Goal: Task Accomplishment & Management: Complete application form

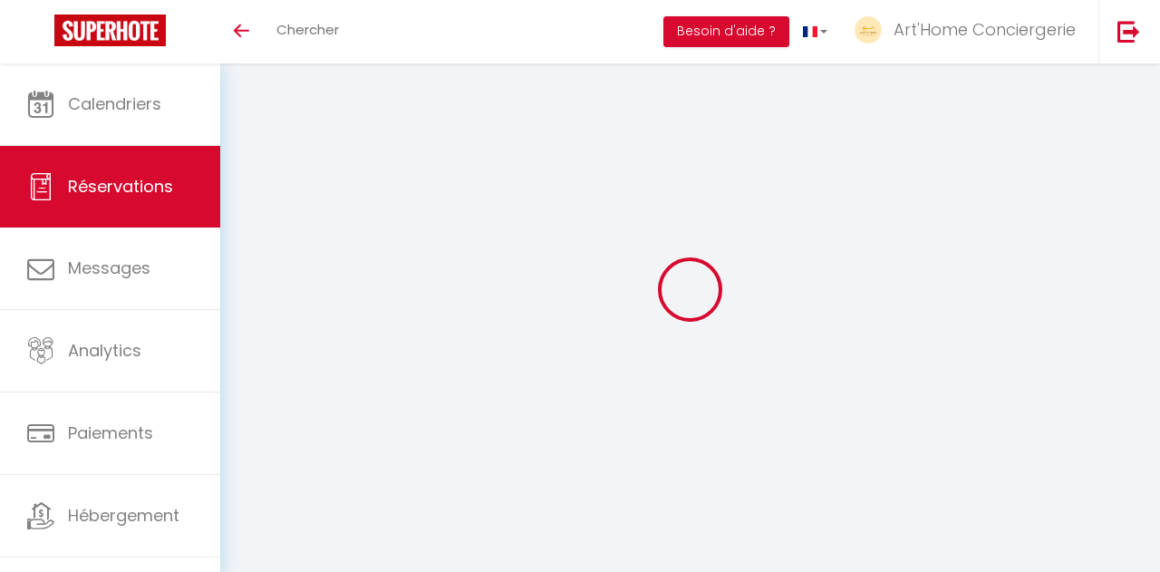
select select
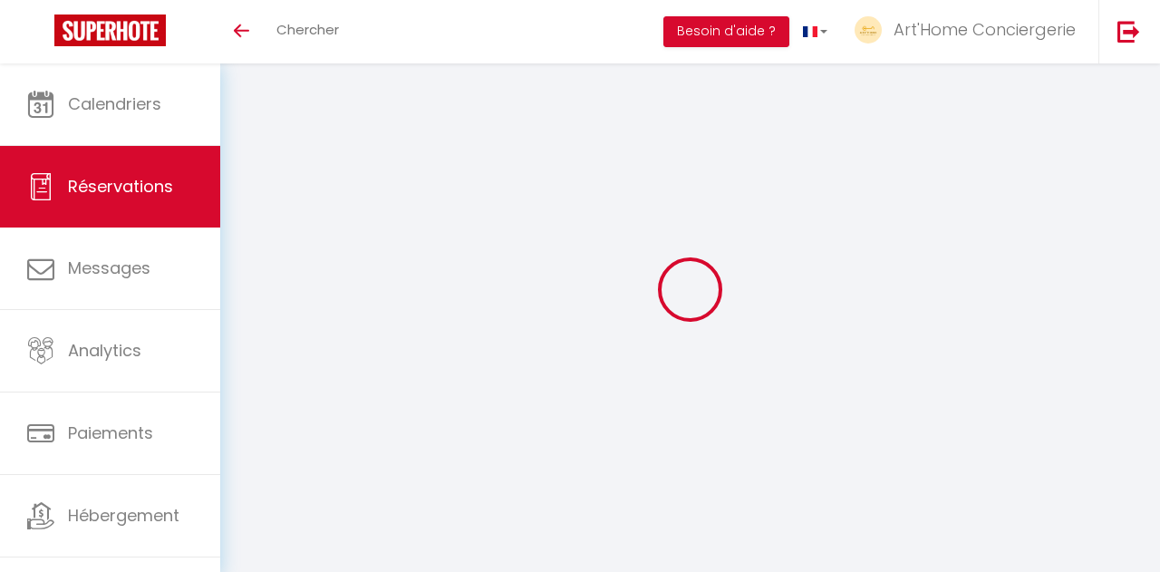
select select
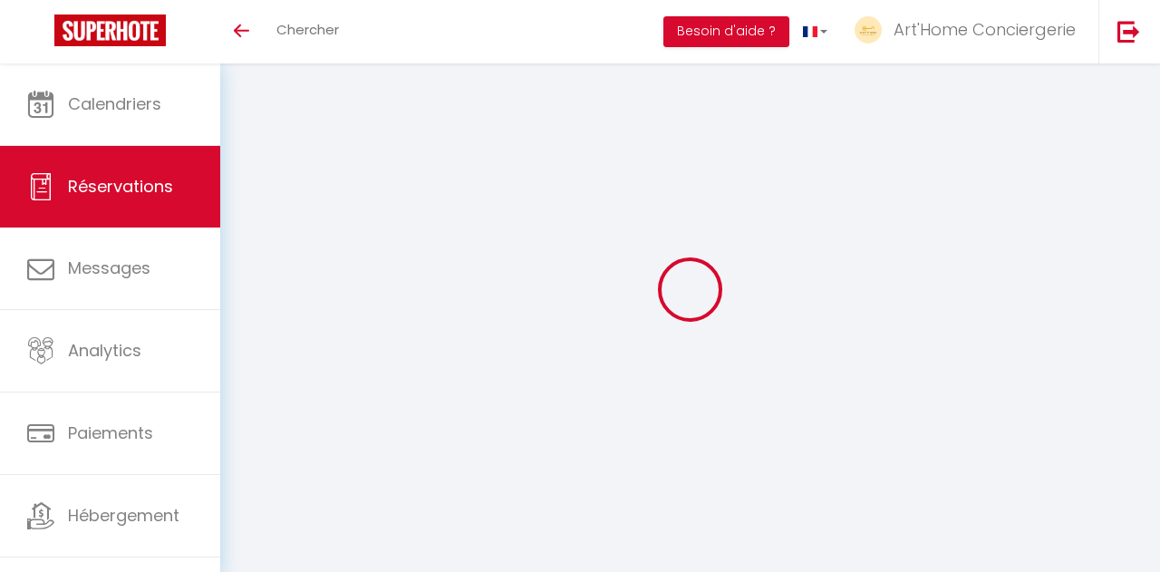
checkbox input "false"
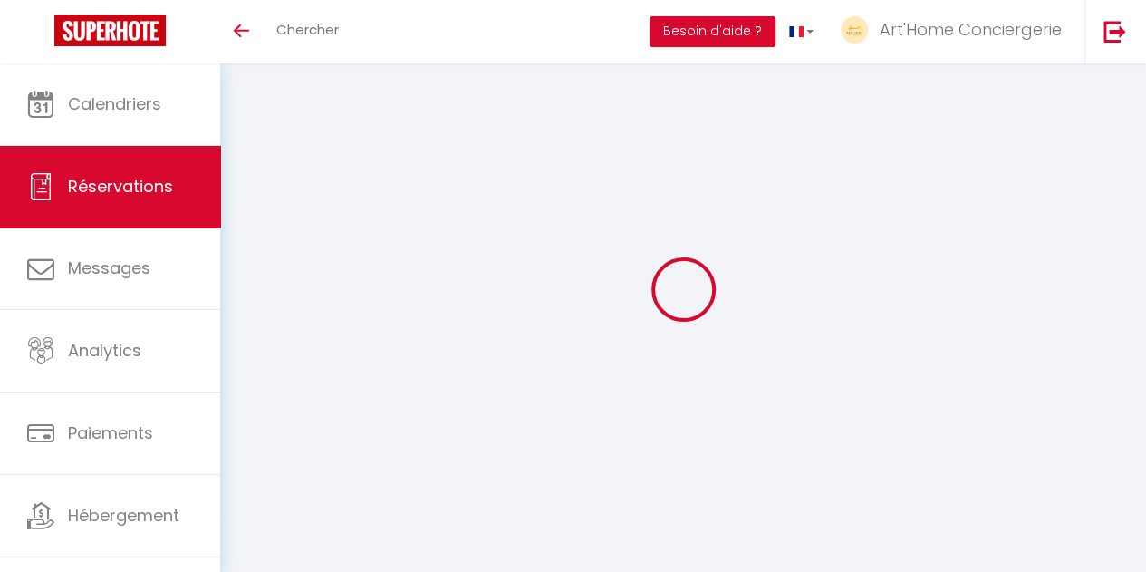
select select
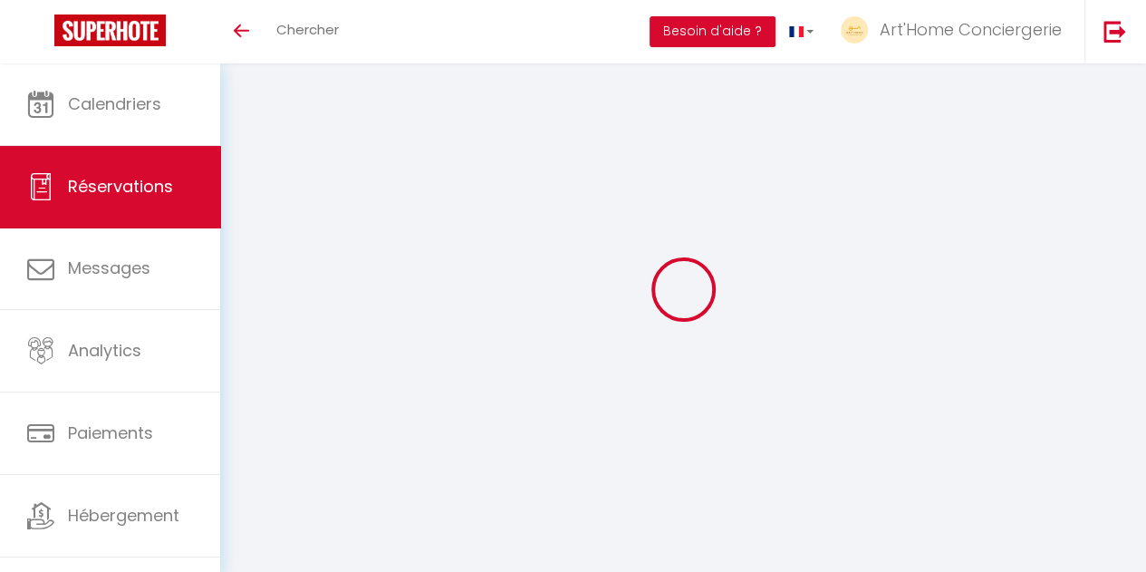
select select
checkbox input "false"
select select
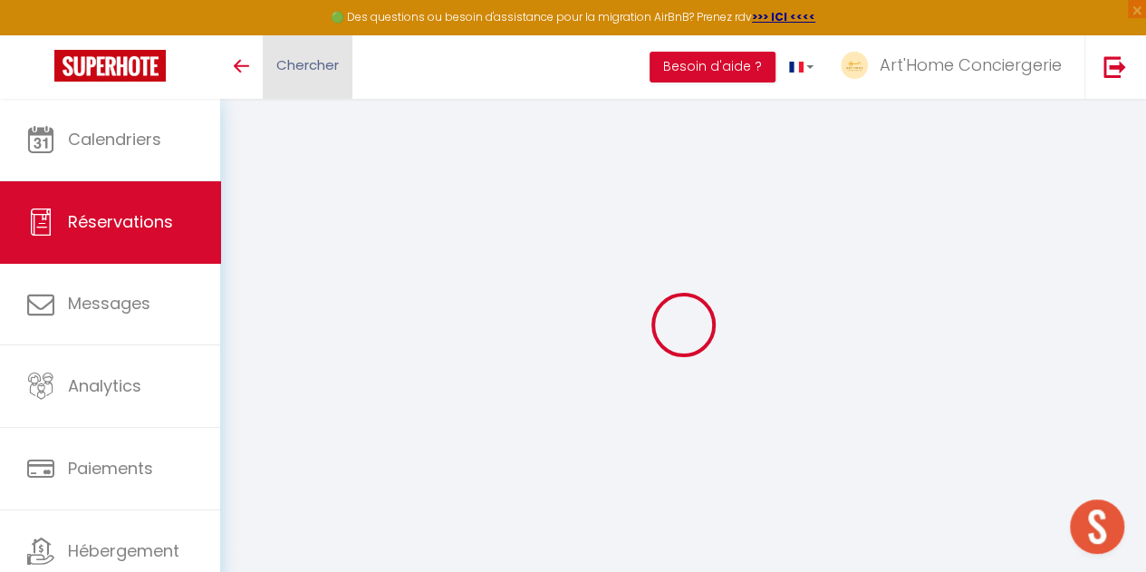
click at [329, 59] on span "Chercher" at bounding box center [307, 64] width 63 height 19
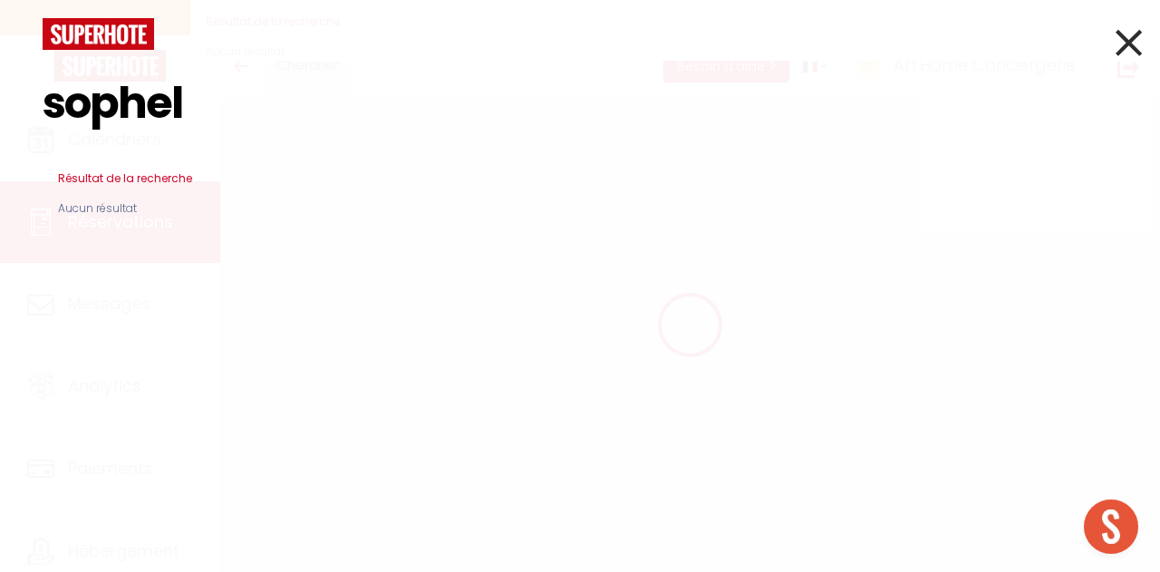
type input "sopheli"
type input "[PERSON_NAME]"
type input "[EMAIL_ADDRESS][DOMAIN_NAME]"
type input "[PHONE_NUMBER]"
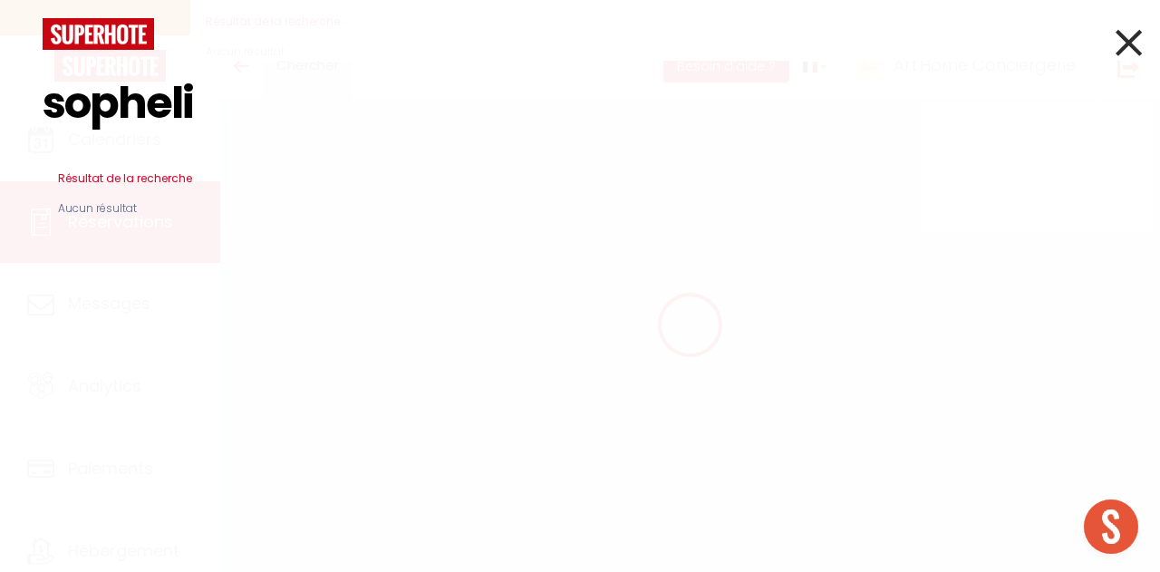
select select "FR"
select select "31309"
select select "1"
type input "Mer 08 Octobre 2025"
select select
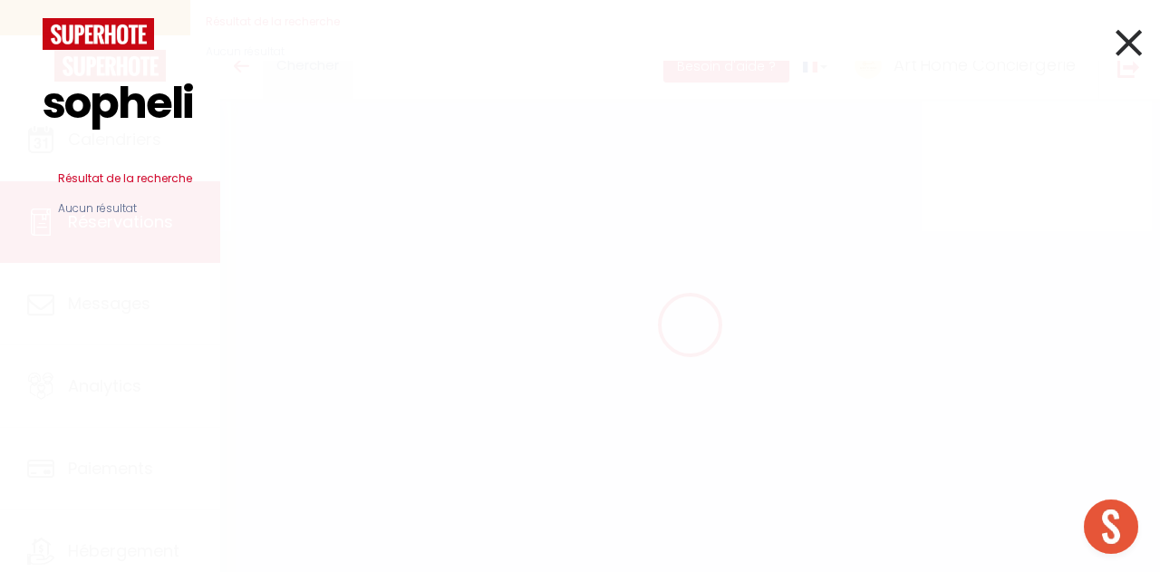
type input "Jeu 09 Octobre 2025"
select select
type input "1"
select select "12"
select select
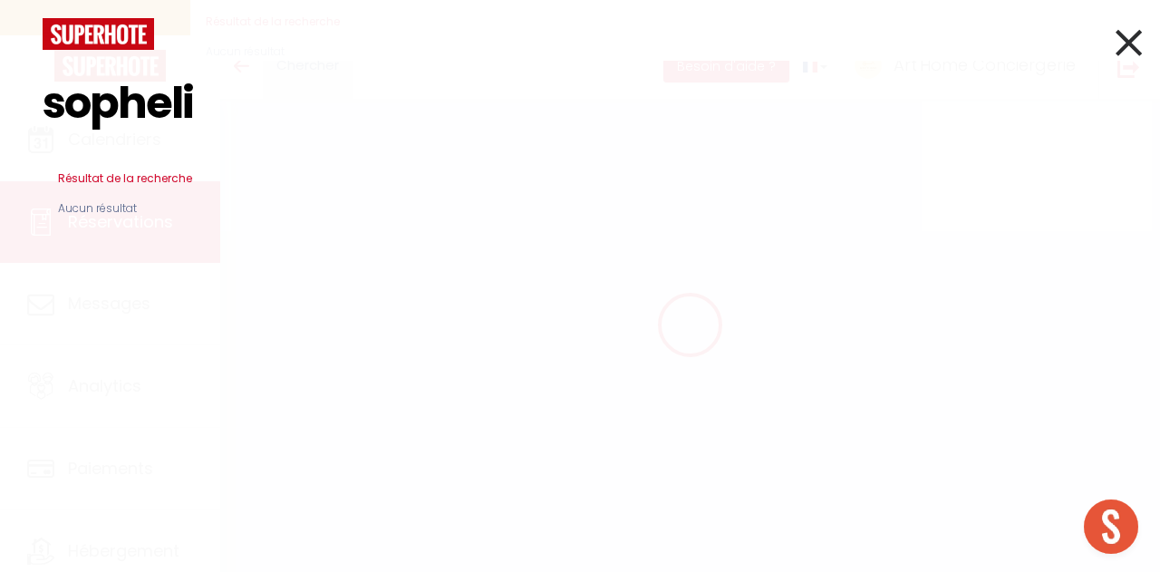
type input "63"
checkbox input "false"
type input "0"
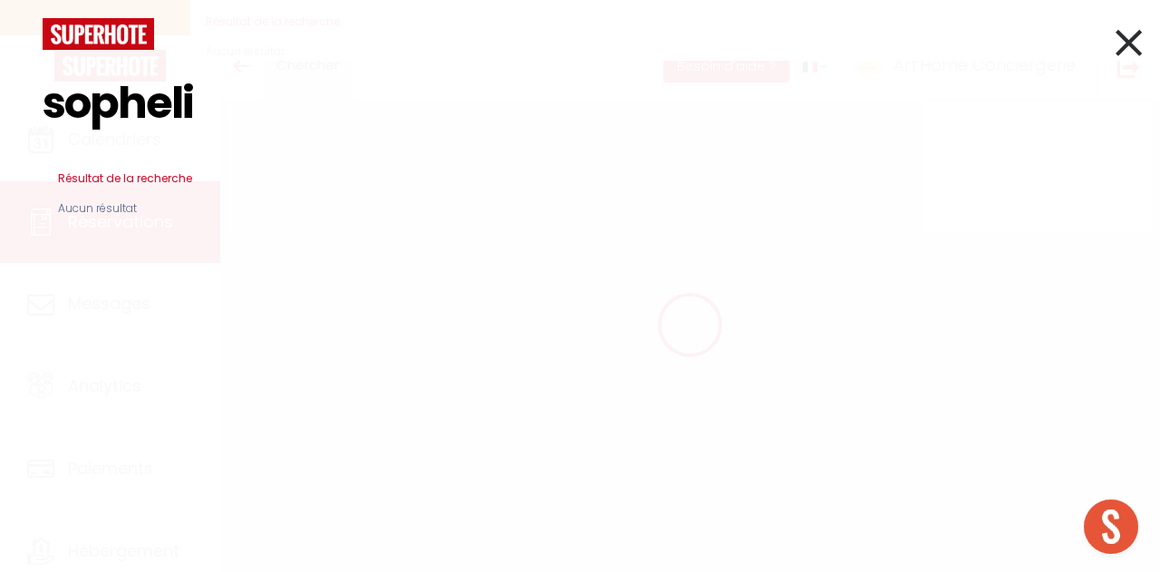
type input "0"
type input "sophelia"
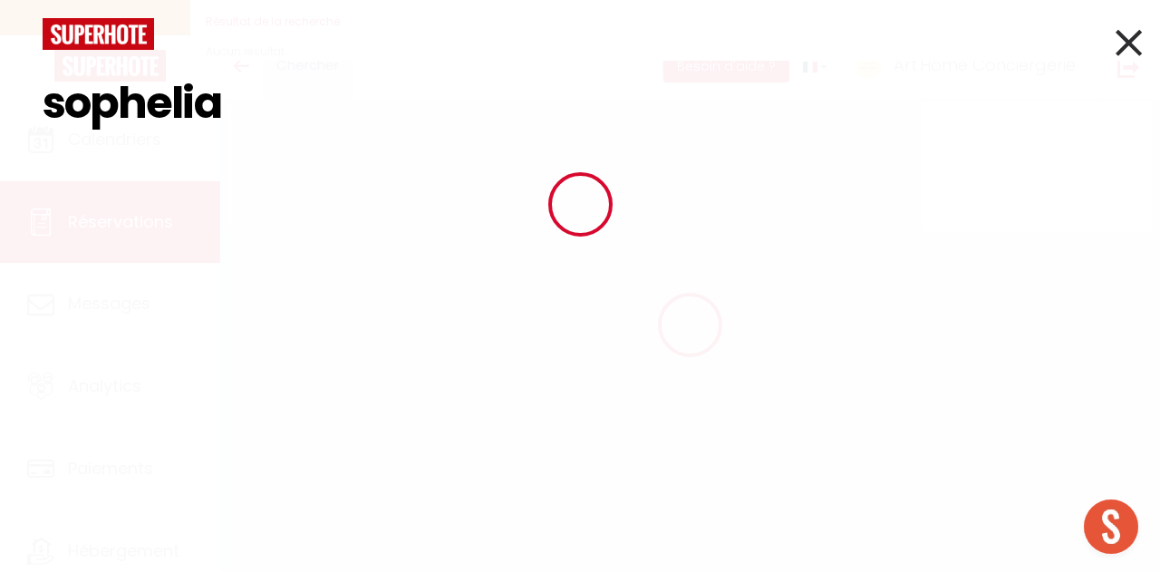
select select
select select "14"
checkbox input "false"
type input "sophelia"
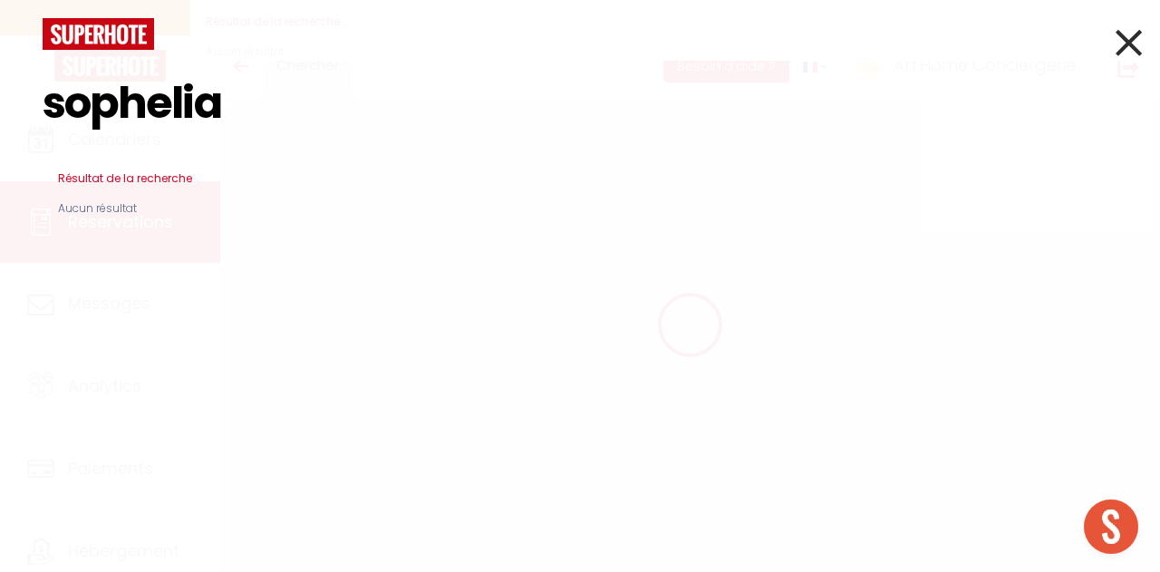
select select
checkbox input "false"
select select
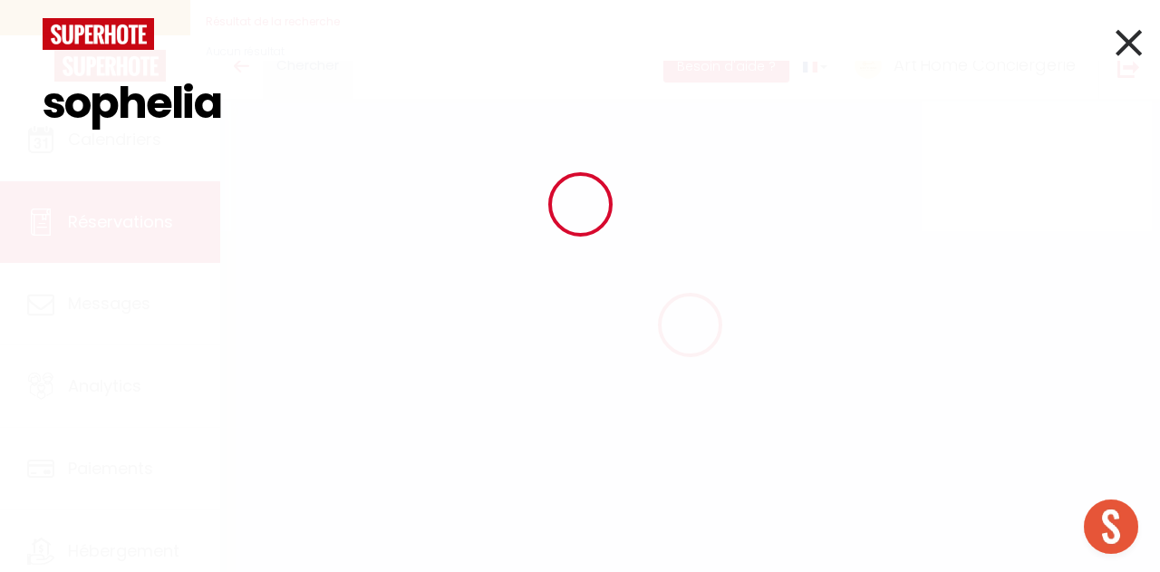
checkbox input "false"
select select
checkbox input "false"
type input "sophelia"
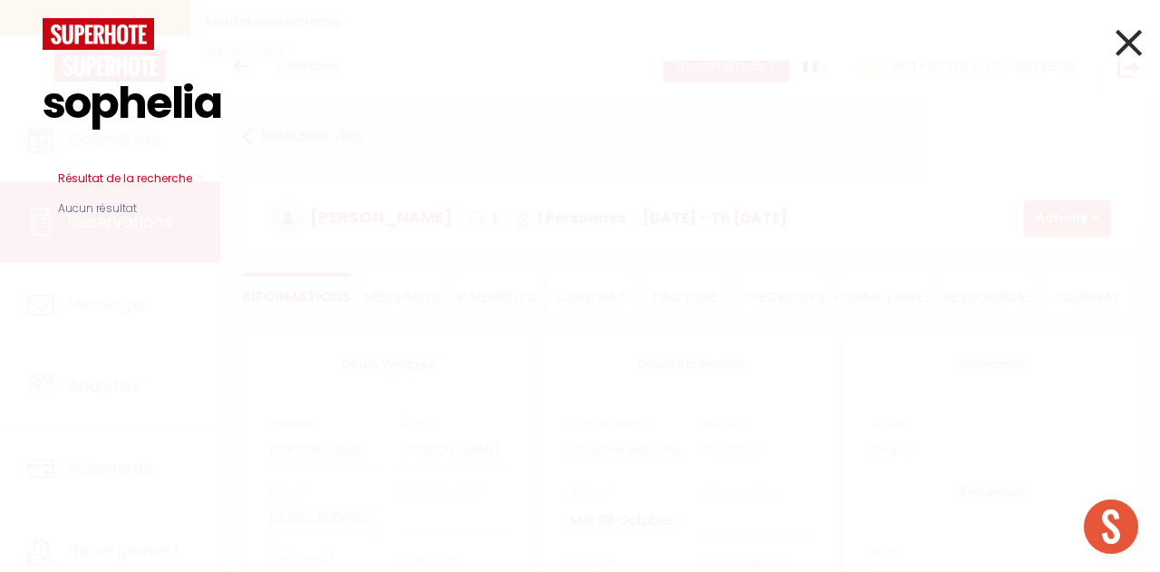
select select
checkbox input "false"
select select
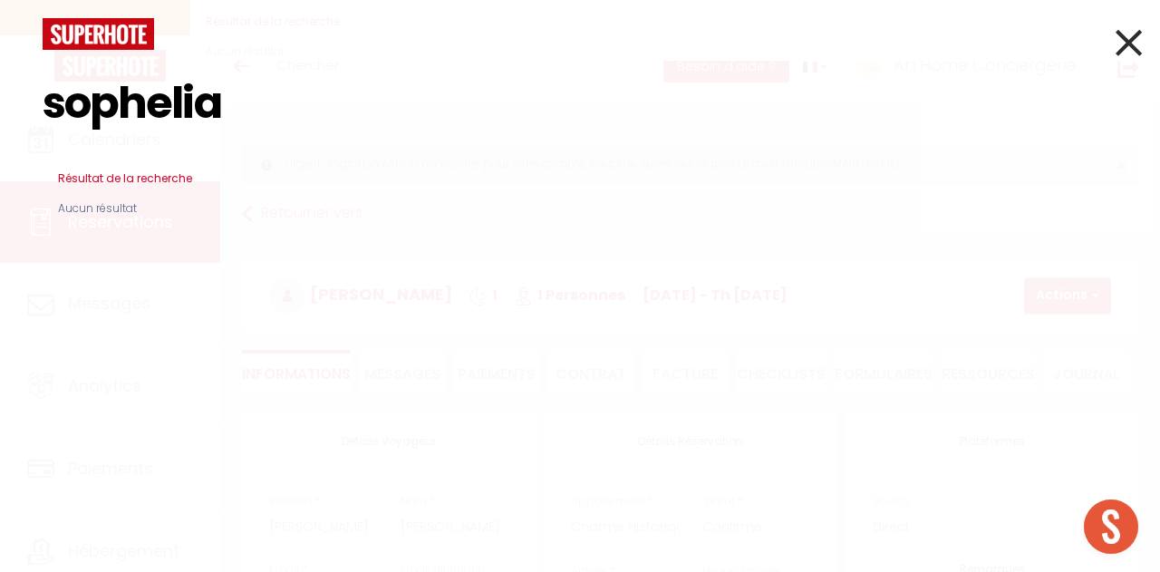
click at [1141, 51] on icon at bounding box center [1128, 42] width 26 height 45
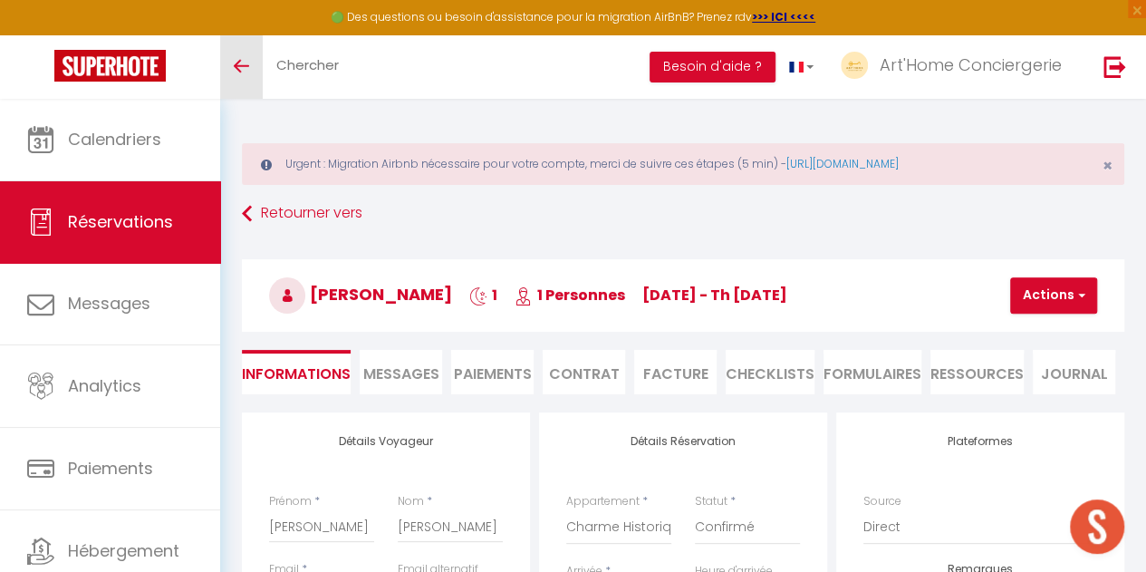
click at [236, 54] on link "Toggle menubar" at bounding box center [241, 66] width 43 height 63
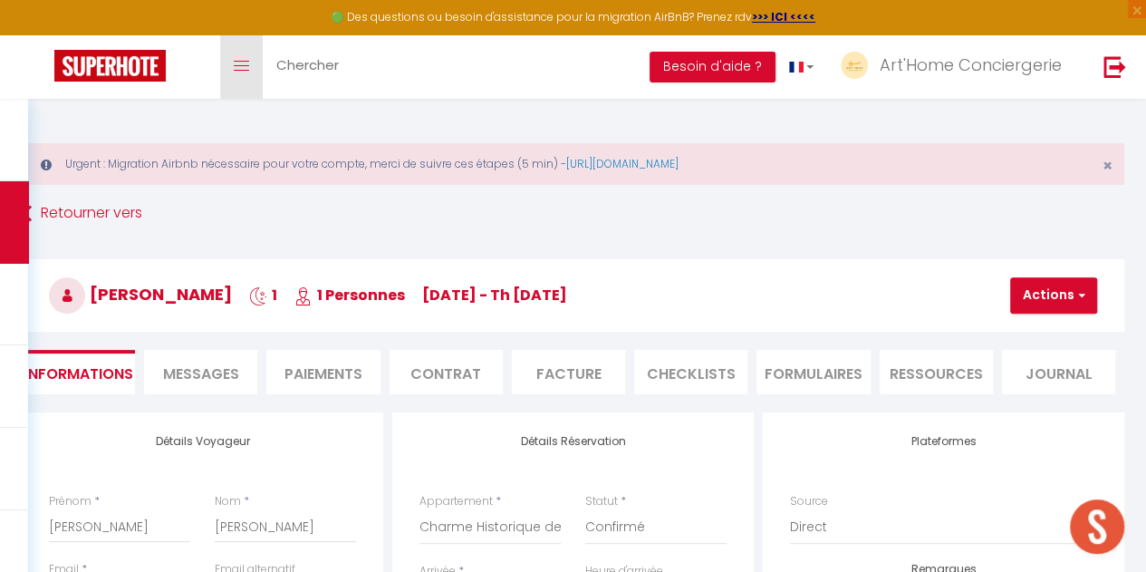
click at [236, 54] on link "Toggle menubar" at bounding box center [241, 66] width 43 height 63
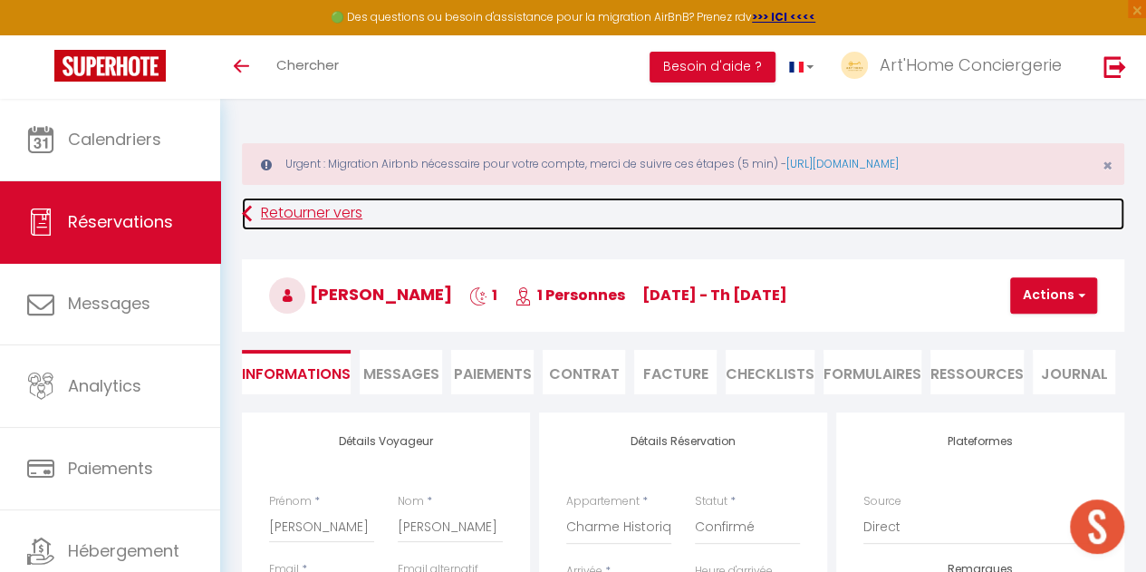
click at [265, 209] on link "Retourner vers" at bounding box center [683, 214] width 882 height 33
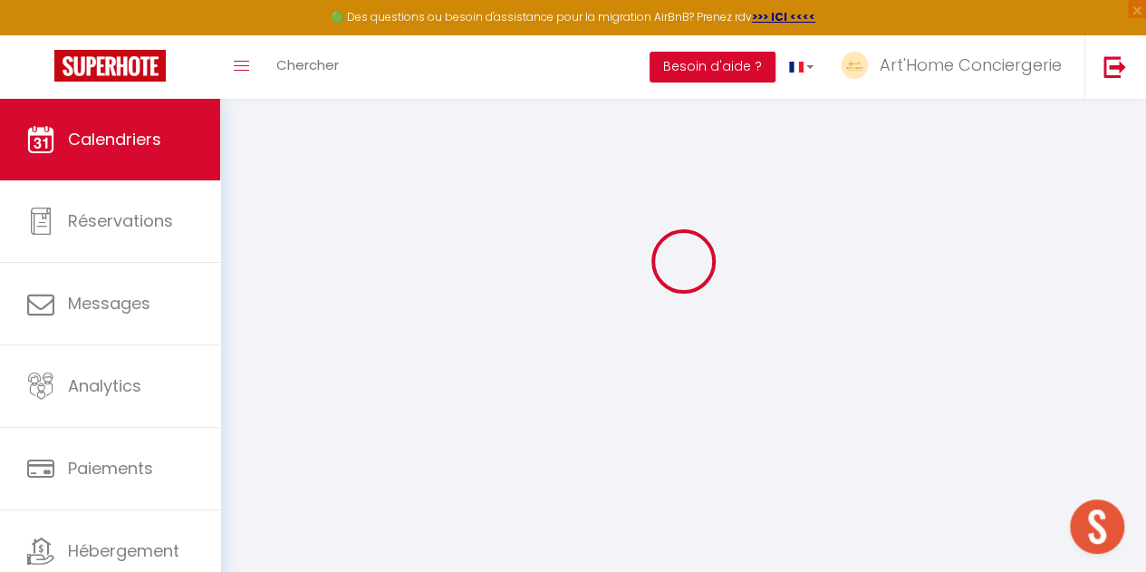
scroll to position [99, 0]
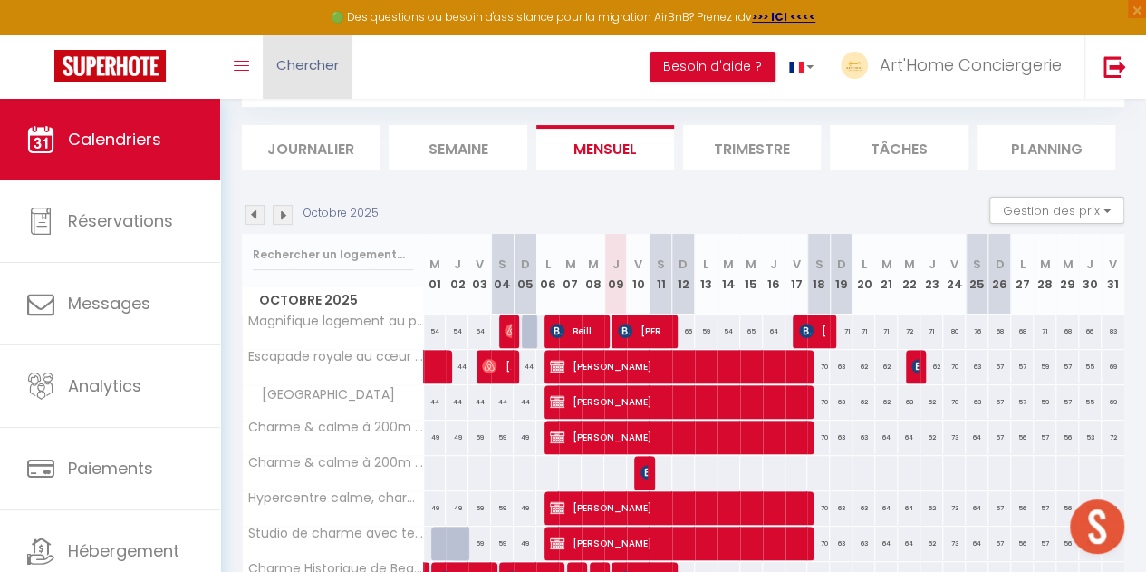
click at [301, 73] on span "Chercher" at bounding box center [307, 64] width 63 height 19
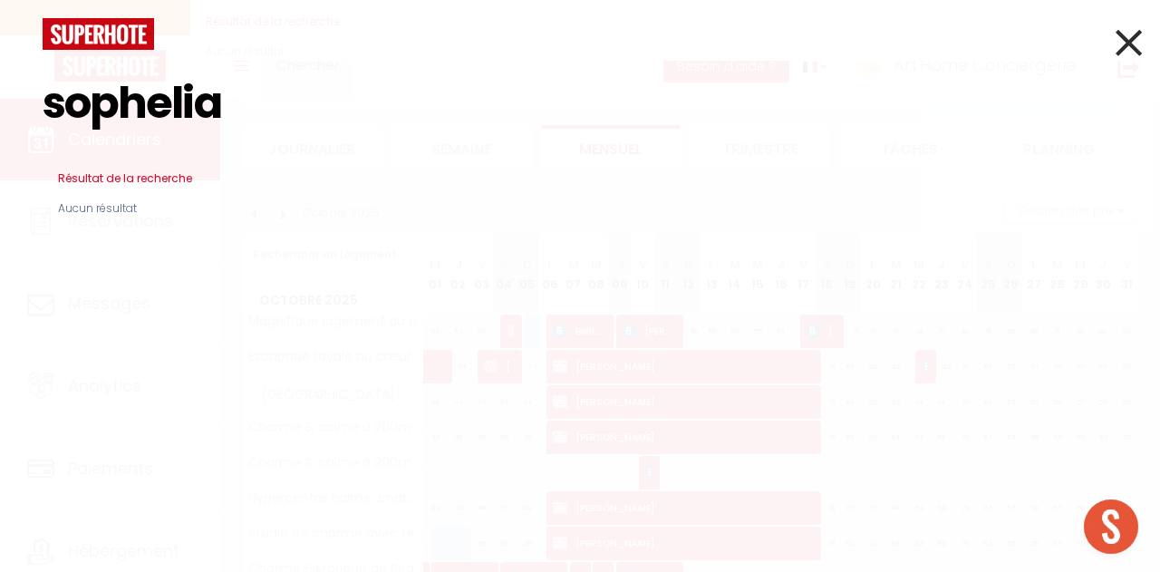
type input "sophelia"
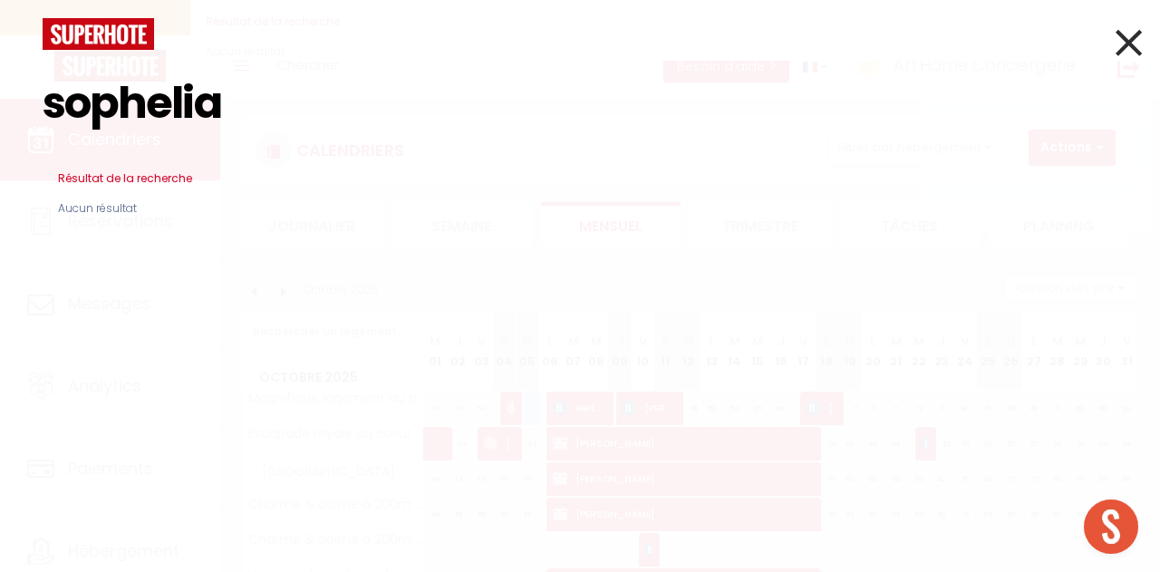
click at [1126, 43] on icon at bounding box center [1128, 42] width 26 height 45
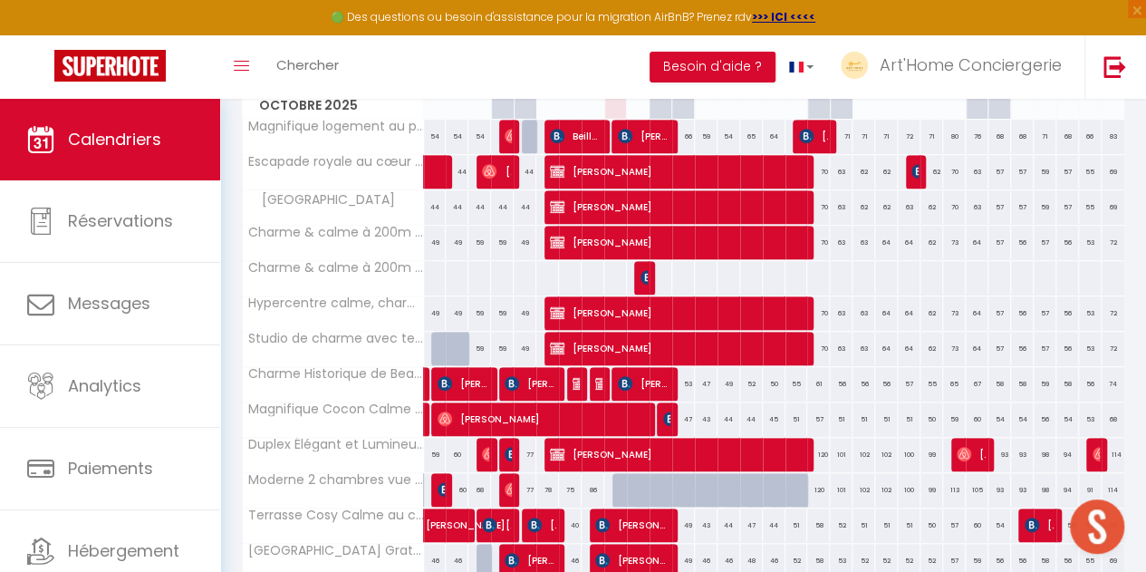
scroll to position [371, 0]
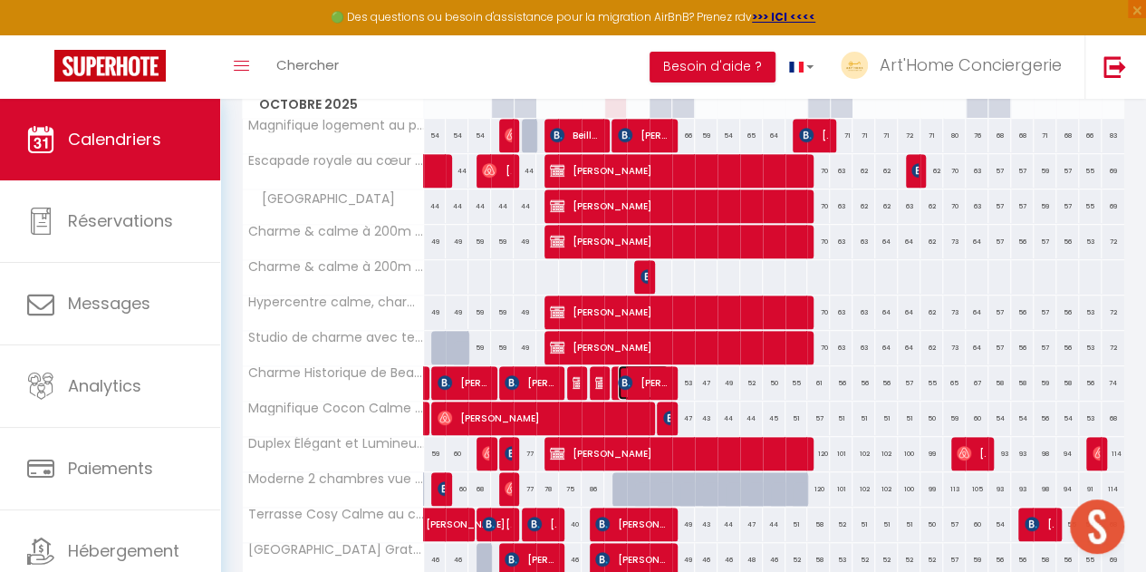
click at [618, 376] on img at bounding box center [625, 382] width 14 height 14
select select "OK"
select select "1"
select select "0"
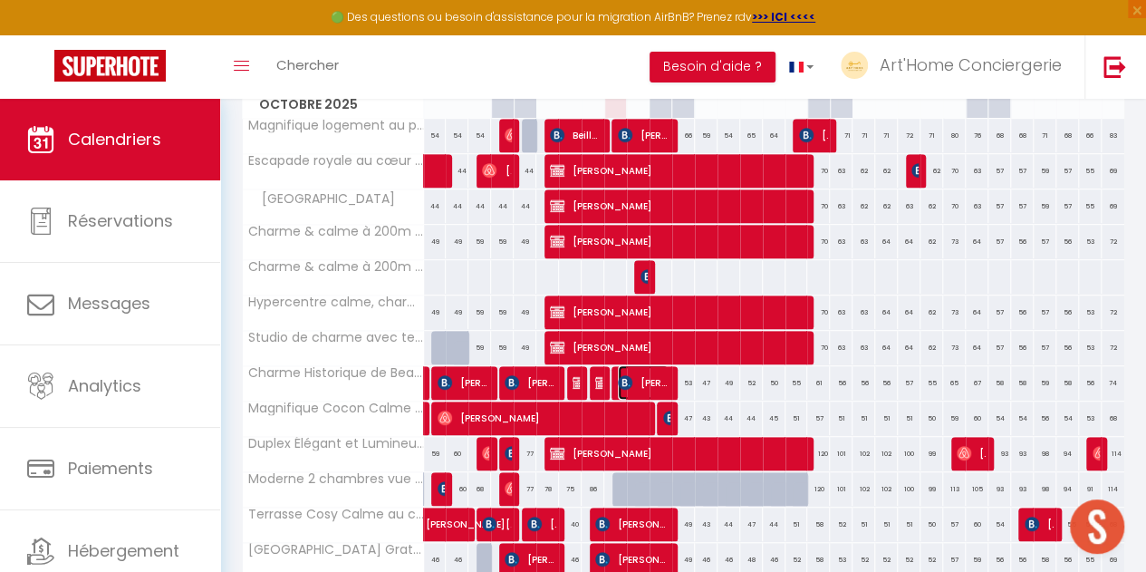
select select "1"
select select
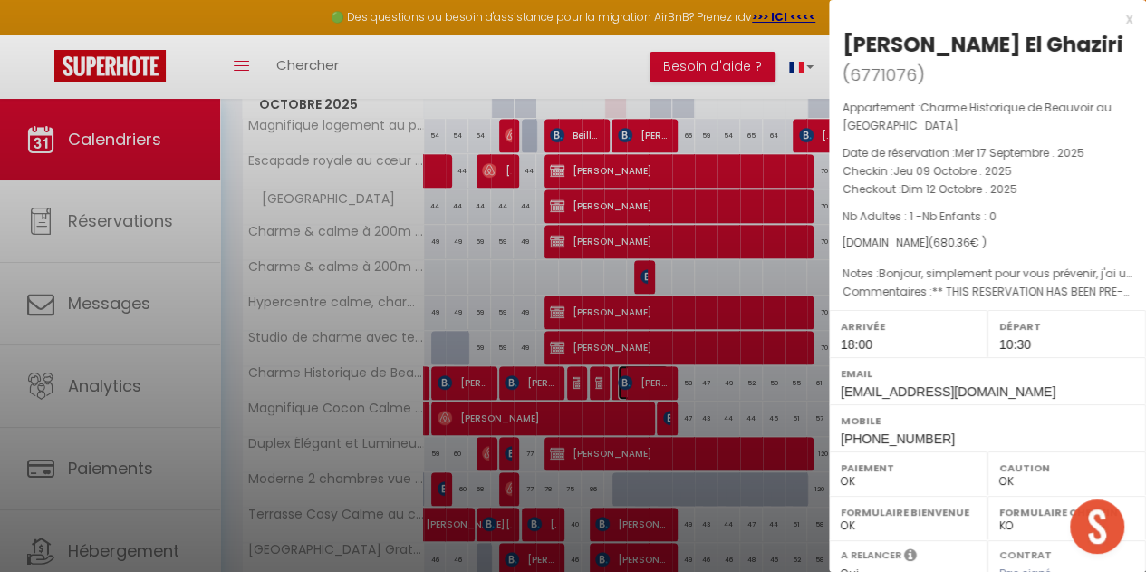
scroll to position [286, 0]
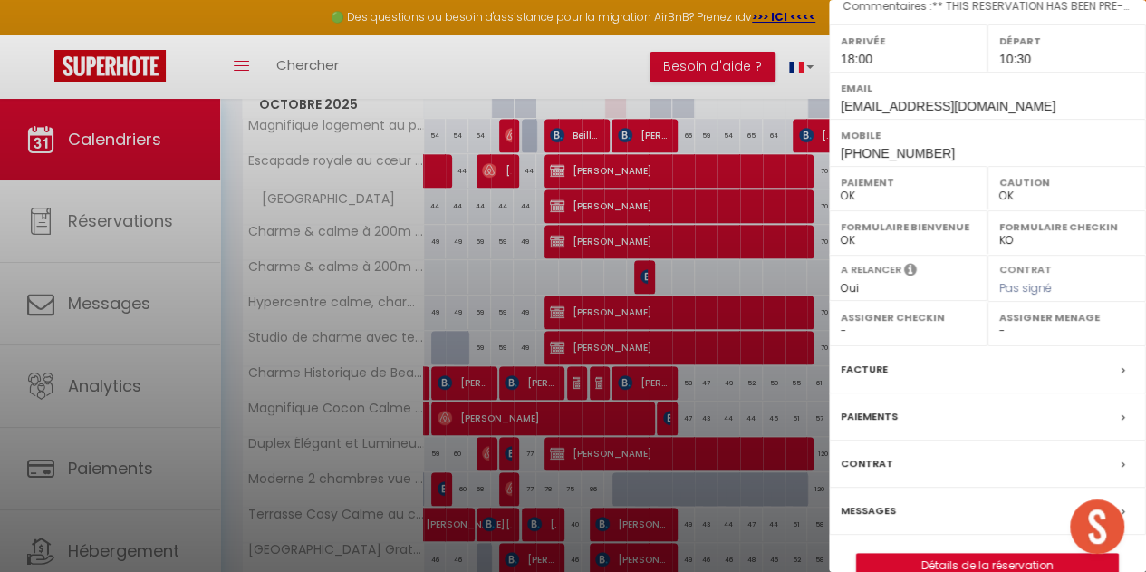
click at [616, 67] on div at bounding box center [573, 286] width 1146 height 572
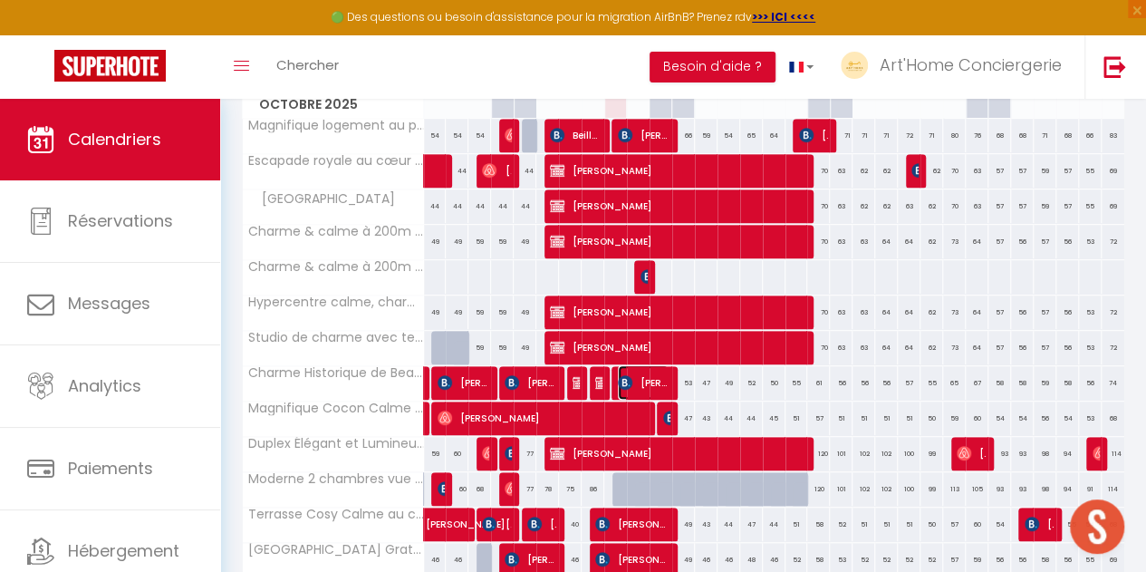
click at [646, 371] on span "[PERSON_NAME] El Ghaziri" at bounding box center [643, 382] width 51 height 34
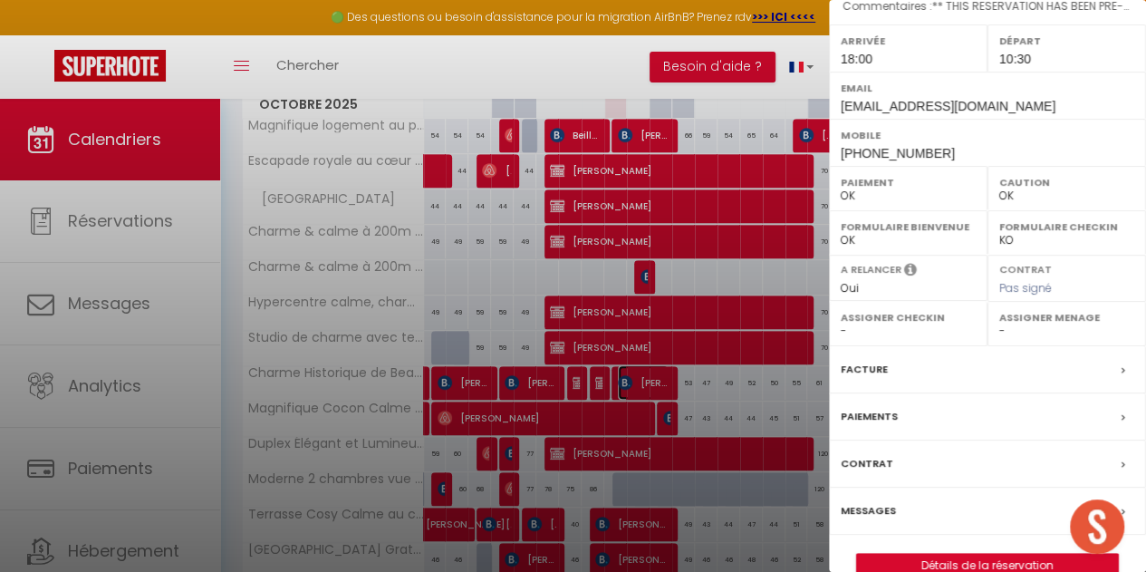
scroll to position [749, 0]
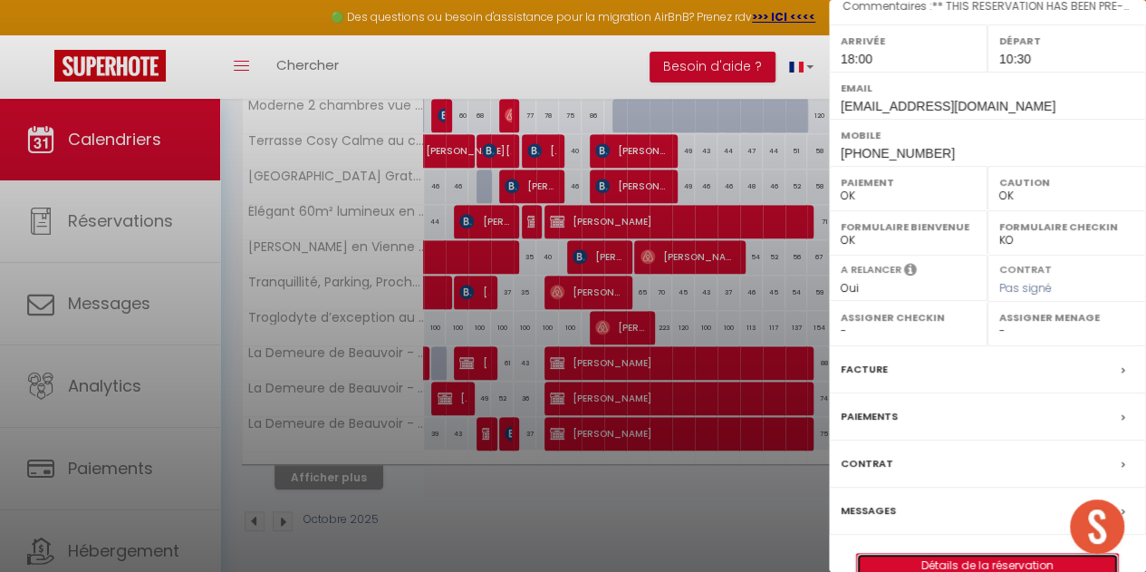
click at [958, 554] on link "Détails de la réservation" at bounding box center [987, 566] width 261 height 24
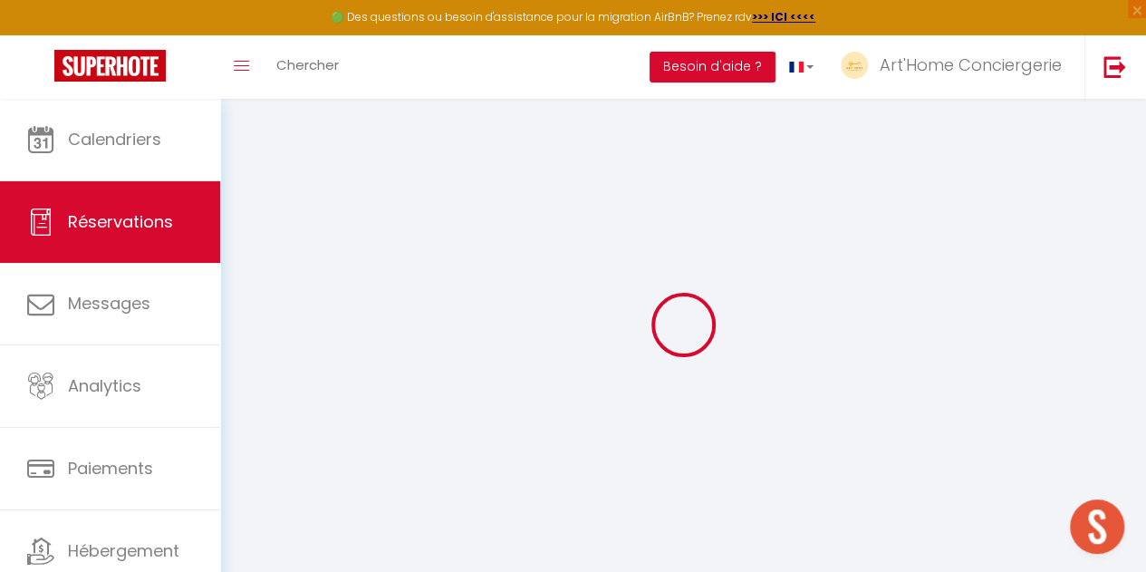
type input "[PERSON_NAME]"
type input "El Ghaziri"
type input "[EMAIL_ADDRESS][DOMAIN_NAME]"
type input "[PERSON_NAME][EMAIL_ADDRESS][DOMAIN_NAME]"
type input "[PHONE_NUMBER]"
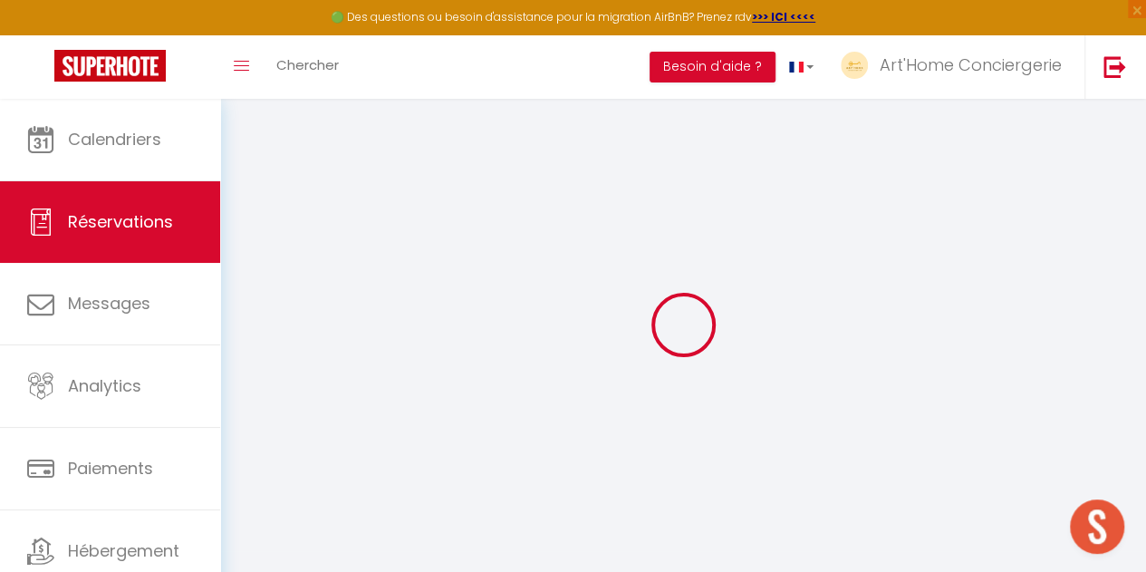
type input "[PHONE_NUMBER]"
type input "."
select select "CH"
type input "10"
type input "113.08"
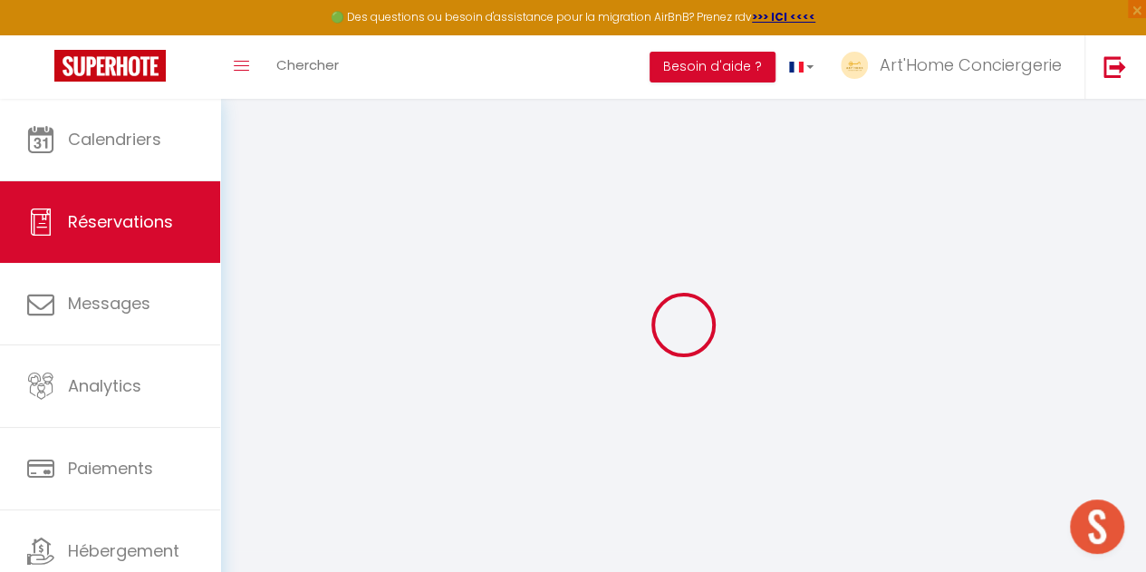
type input "9.53"
select select "31309"
select select "1"
select select
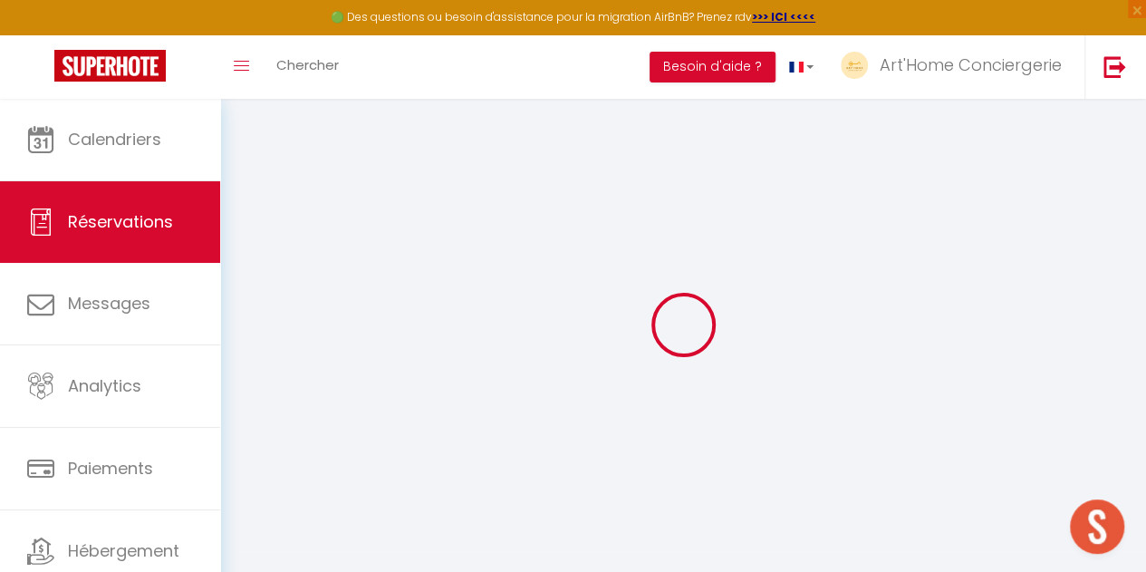
type input "1"
select select "12"
select select "15"
type input "630.18"
checkbox input "false"
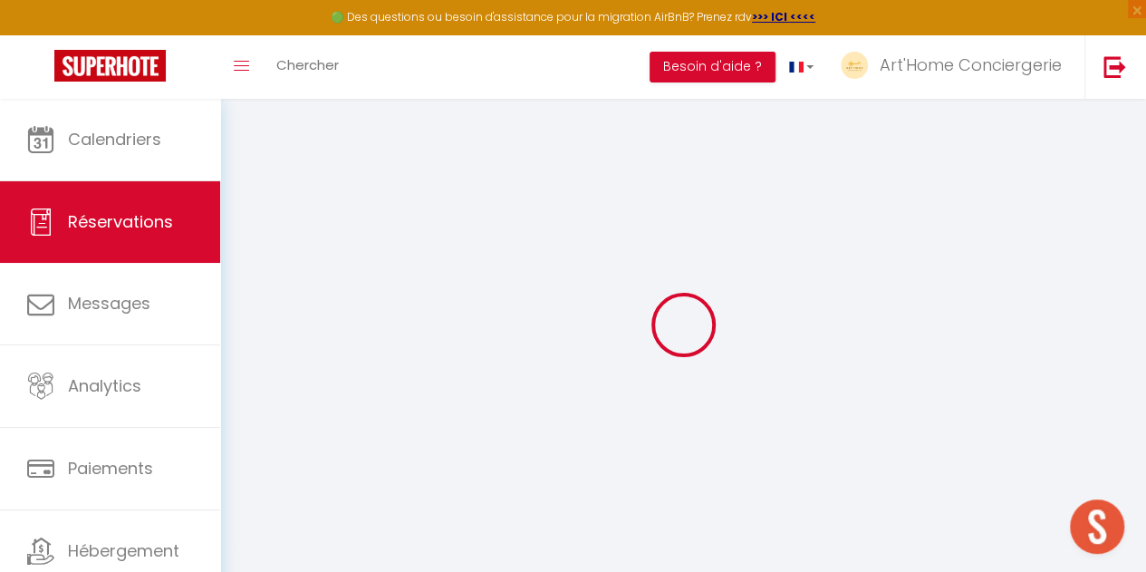
type input "0"
select select "2"
type input "0"
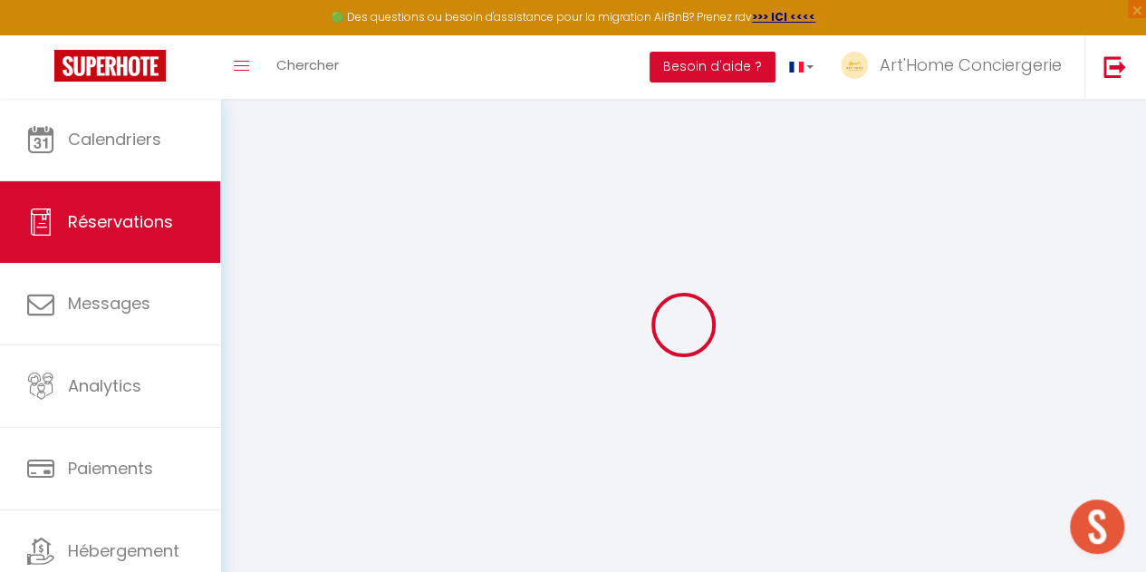
select select
checkbox input "false"
select select
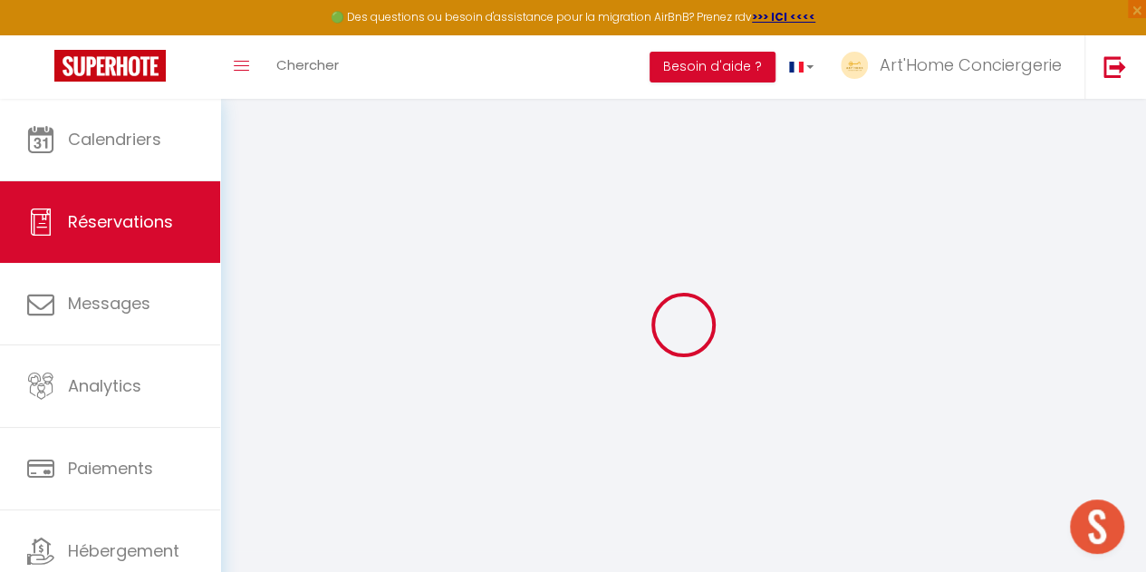
checkbox input "false"
select select
checkbox input "false"
select select
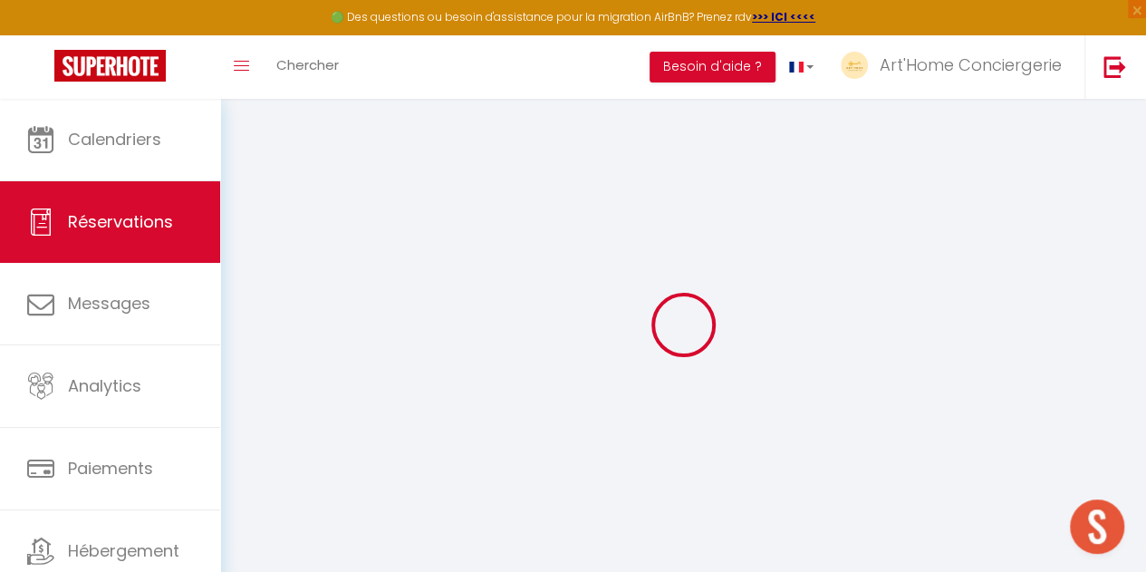
select select
checkbox input "false"
type textarea "Bonjour, simplement pour vous prévenir, j'ai un contretemps et n'arriverai que …"
type \?1 "** THIS RESERVATION HAS BEEN PRE-PAID ** BOOKING NOTE : Payment charge is EUR 9…"
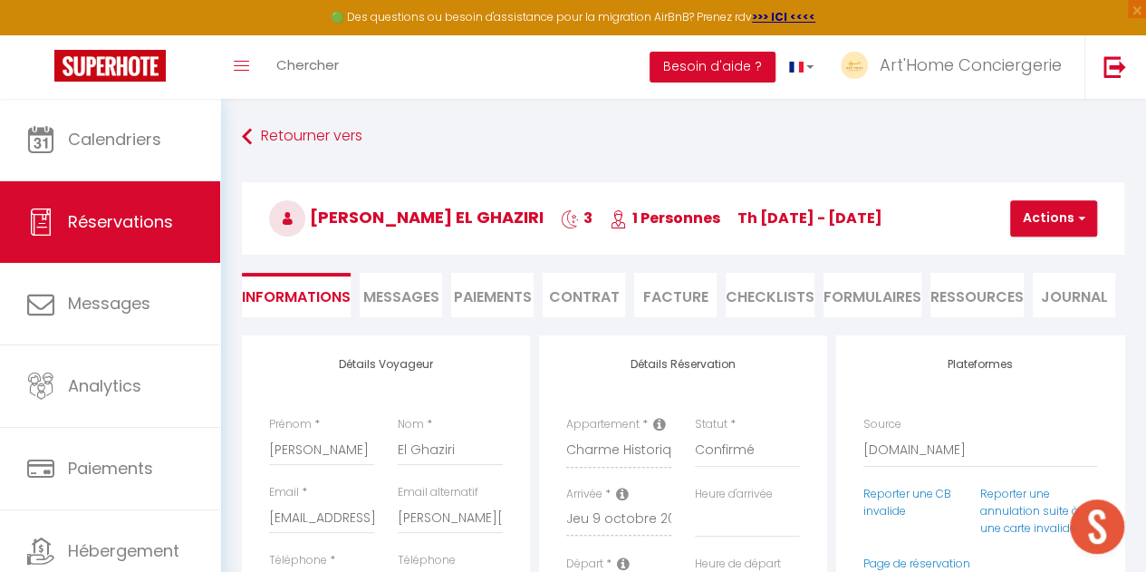
type input "25"
type input "15.18"
select select
checkbox input "false"
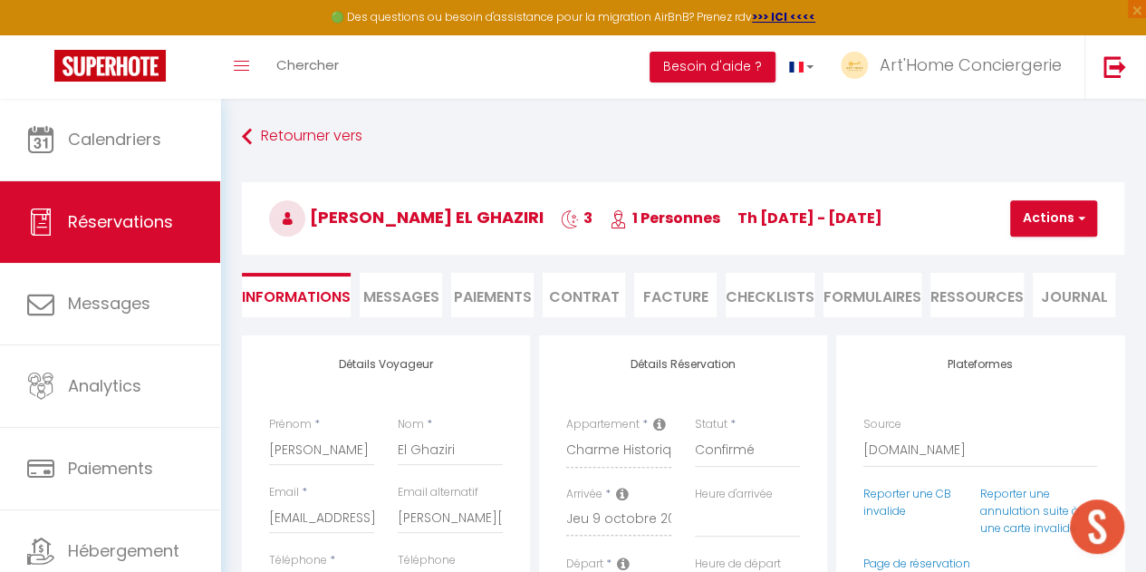
select select "18:00"
select select "10:30"
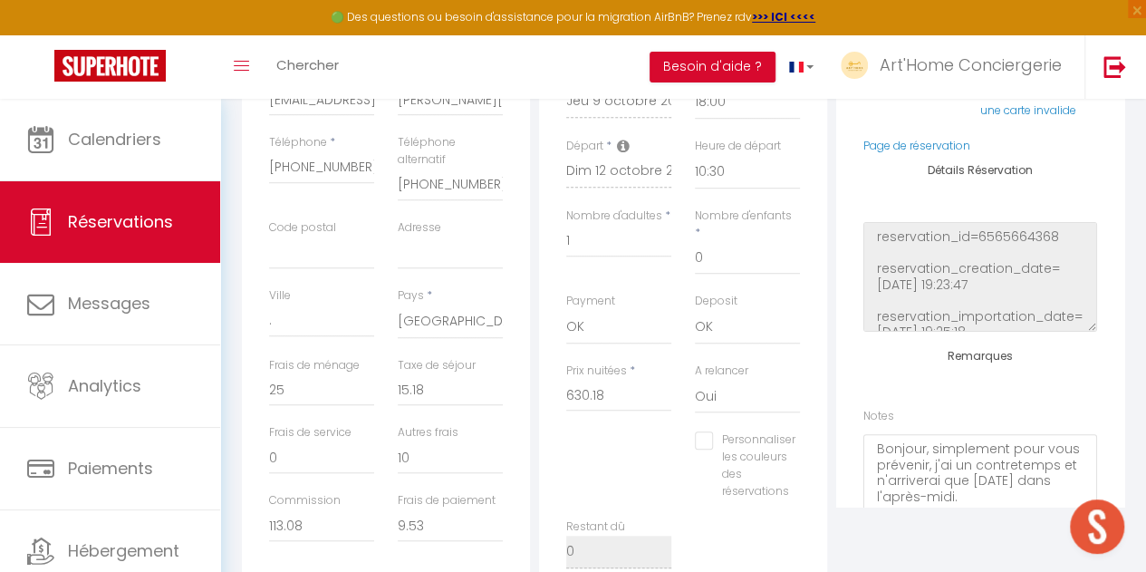
scroll to position [395, 0]
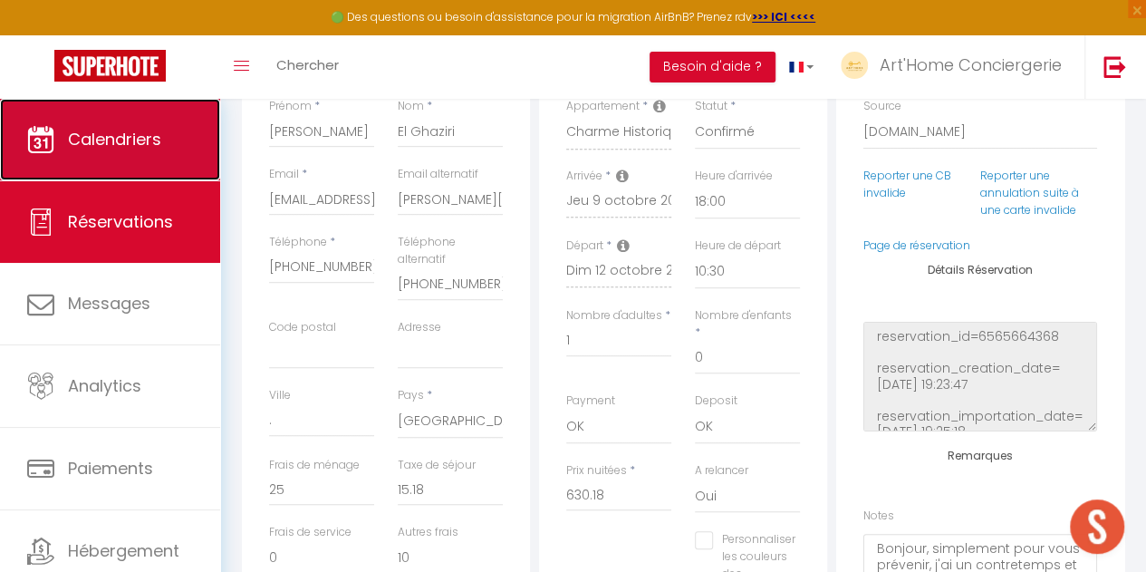
click at [140, 133] on span "Calendriers" at bounding box center [114, 139] width 93 height 23
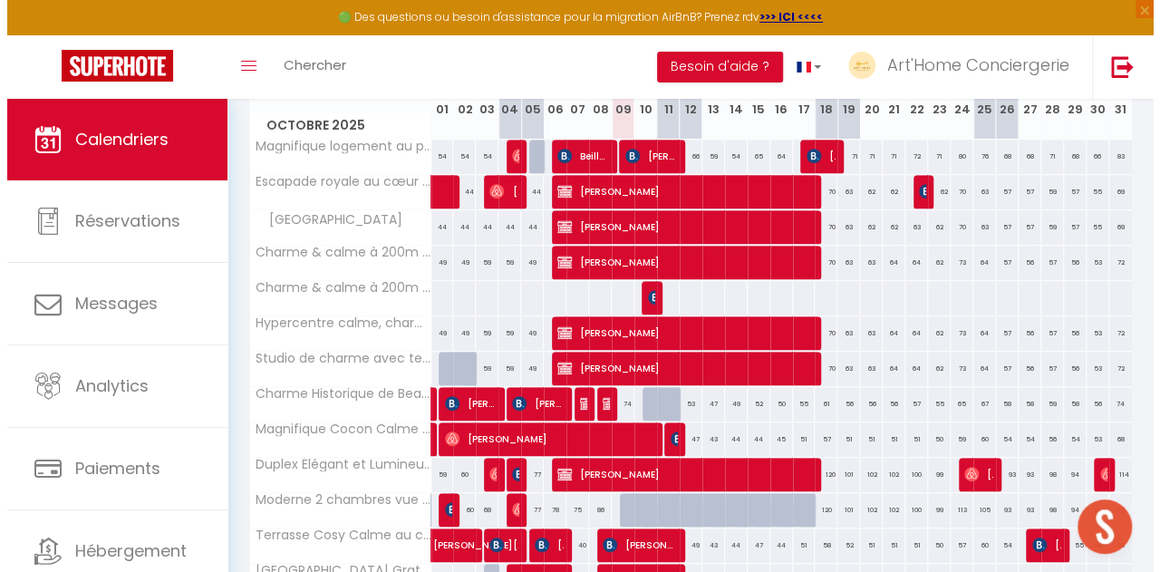
scroll to position [377, 0]
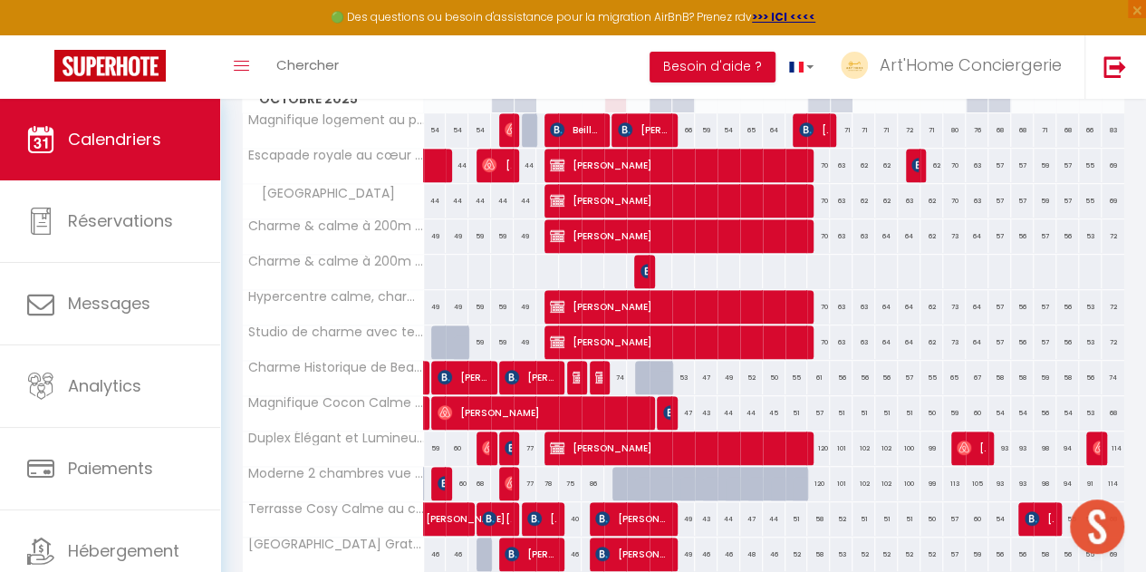
click at [406, 68] on div "Toggle menubar Chercher BUTTON Besoin d'aide ? Art'Home Conciergerie Paramètres…" at bounding box center [631, 66] width 1001 height 63
click at [350, 68] on link "Chercher" at bounding box center [308, 66] width 90 height 63
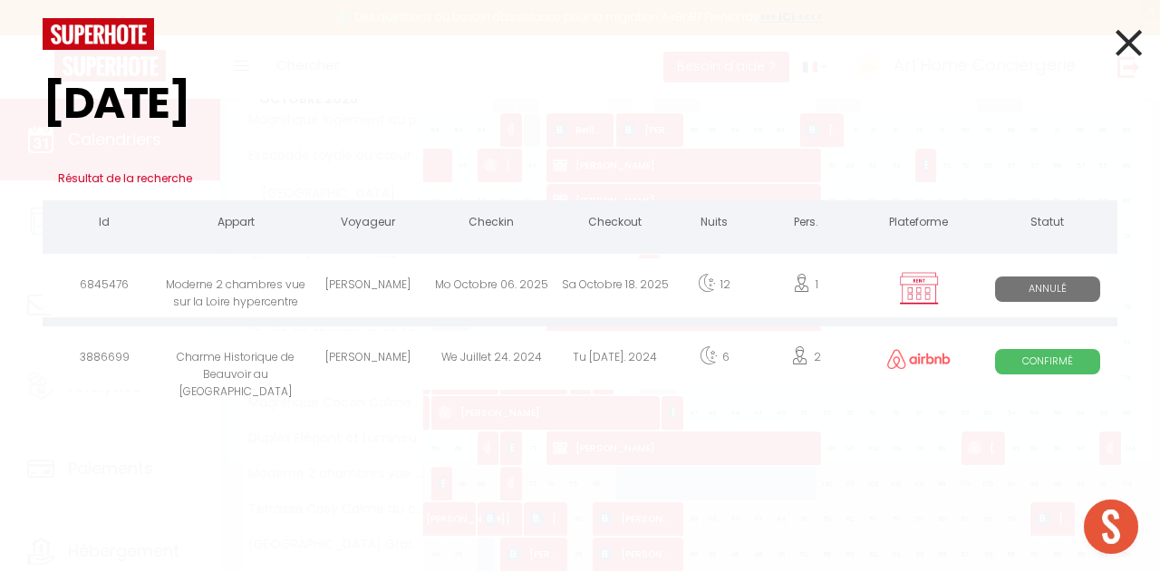
type input "pasqua"
click at [390, 270] on div "[PERSON_NAME]" at bounding box center [367, 287] width 123 height 59
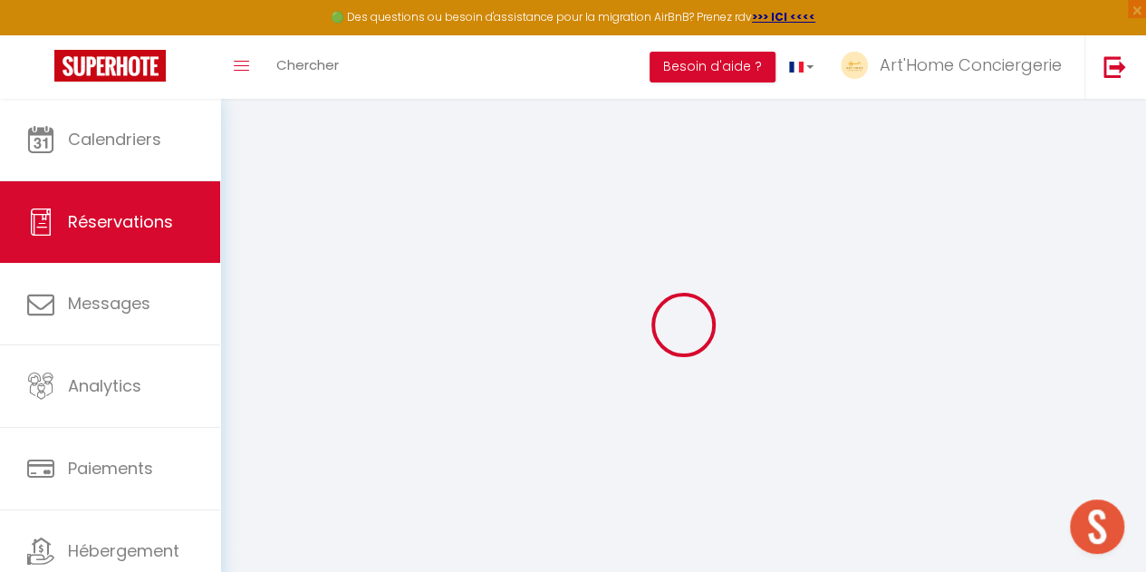
select select
checkbox input "false"
select select
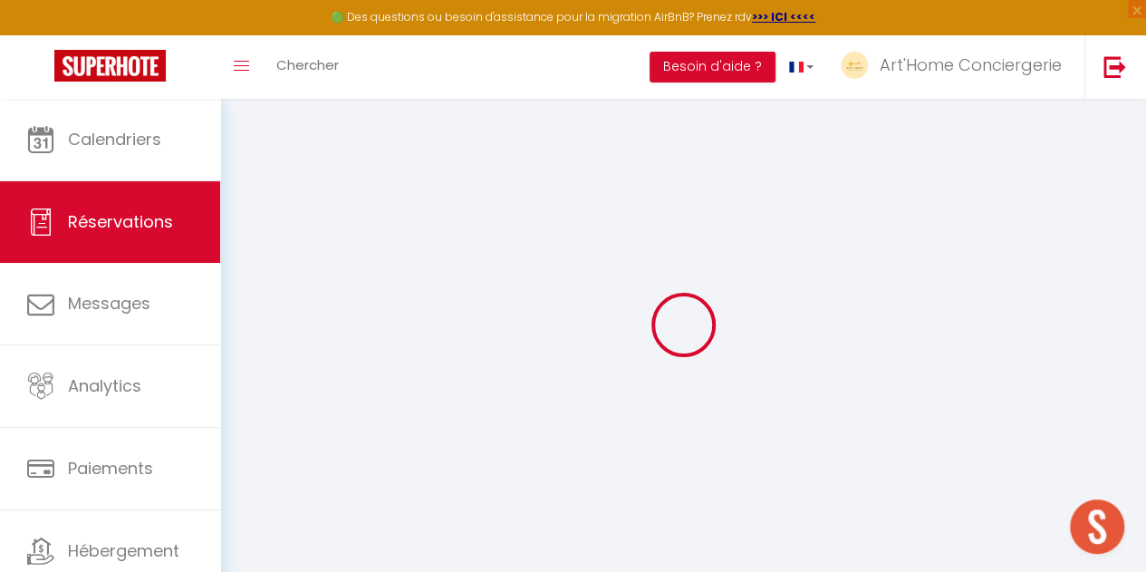
checkbox input "false"
select select
checkbox input "false"
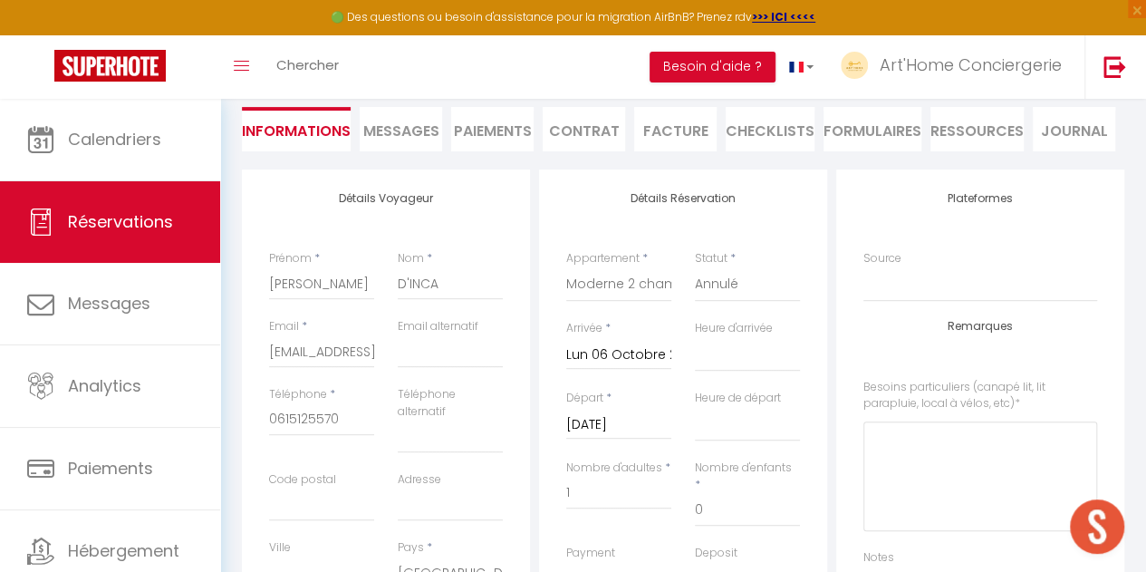
scroll to position [276, 0]
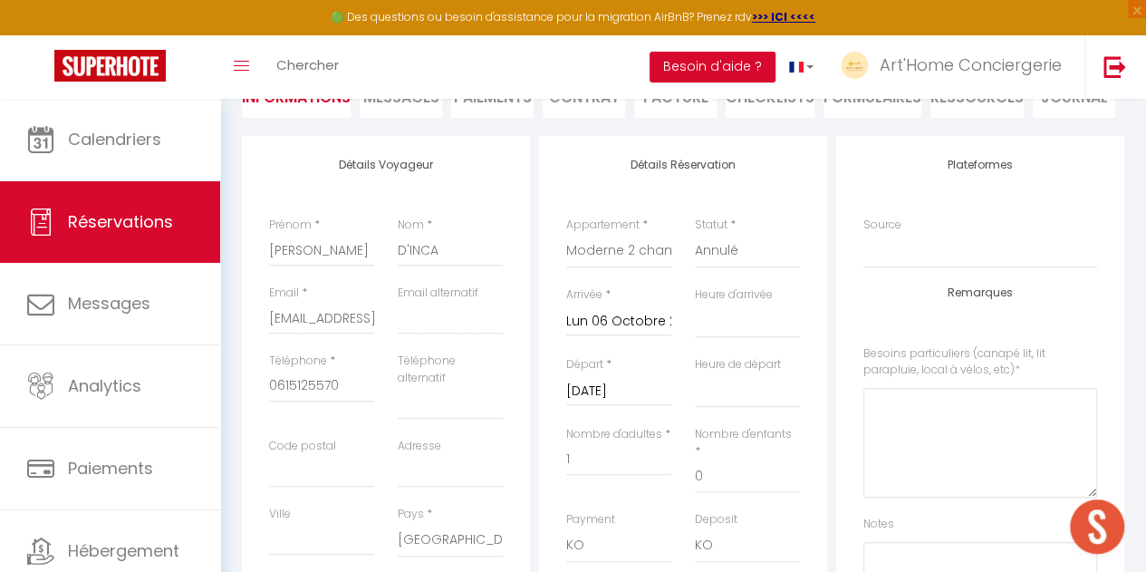
select select
checkbox input "false"
select select
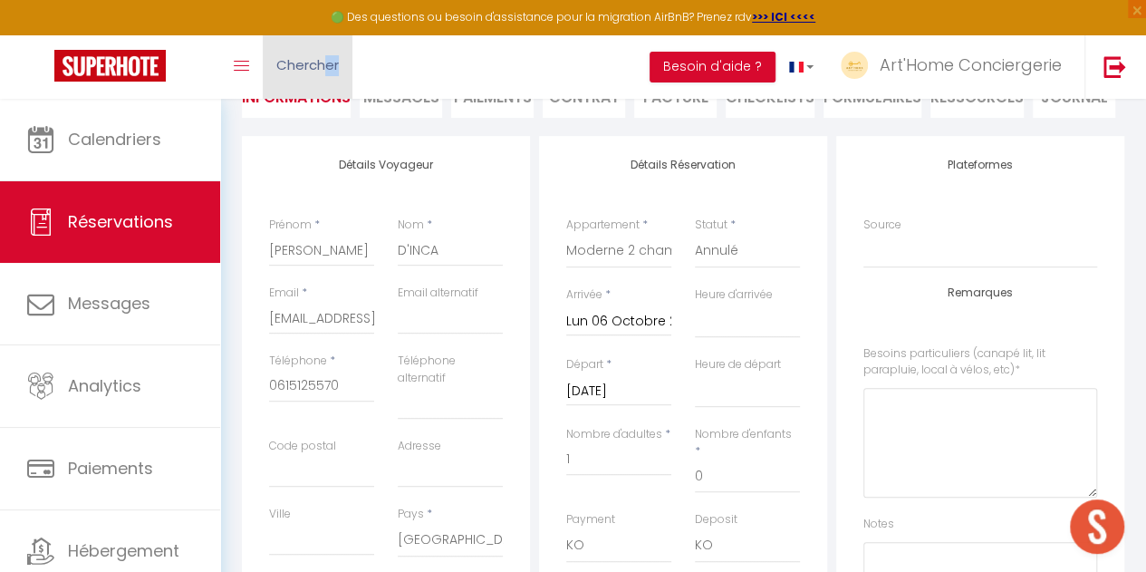
drag, startPoint x: 361, startPoint y: 66, endPoint x: 323, endPoint y: 61, distance: 38.4
click at [323, 61] on div "Toggle menubar Chercher BUTTON Besoin d'aide ? Art'Home Conciergerie Paramètres…" at bounding box center [631, 66] width 1001 height 63
click at [323, 61] on span "Chercher" at bounding box center [307, 64] width 63 height 19
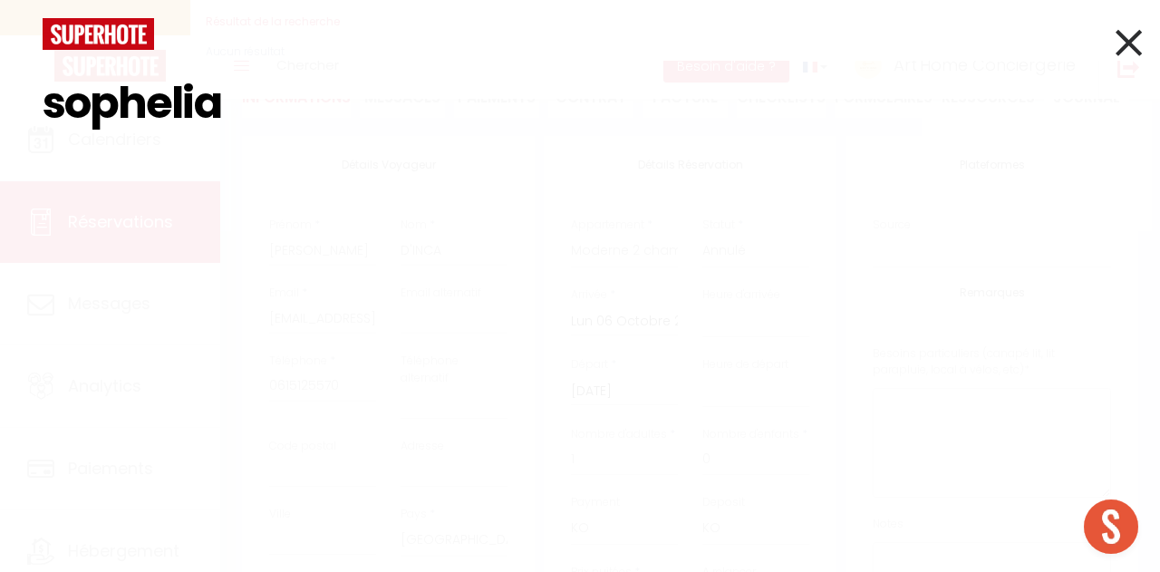
type input "sophelia"
click at [1129, 42] on icon at bounding box center [1128, 42] width 26 height 45
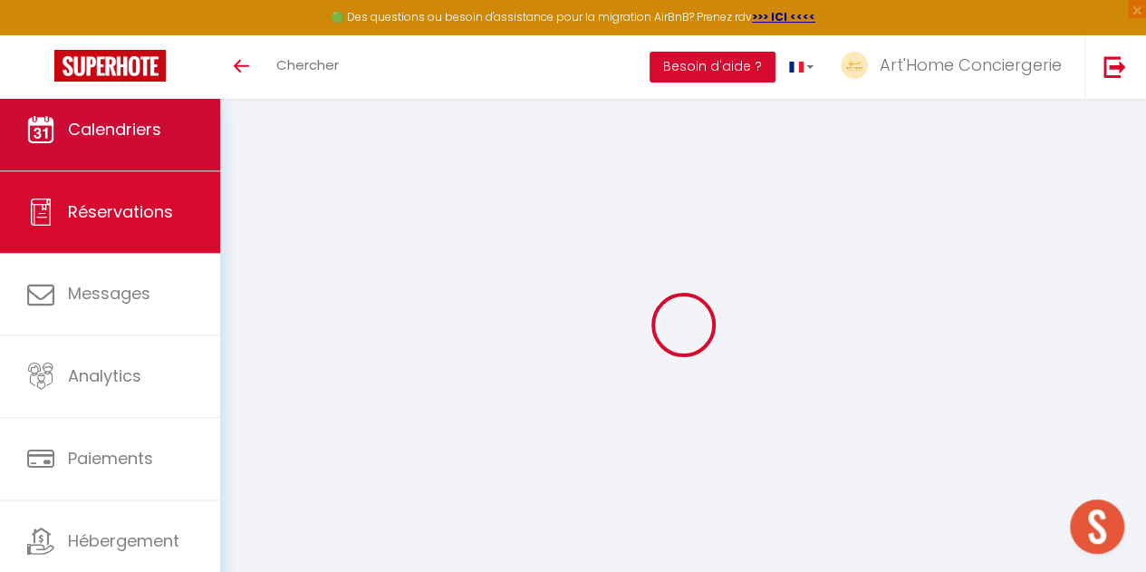
scroll to position [99, 0]
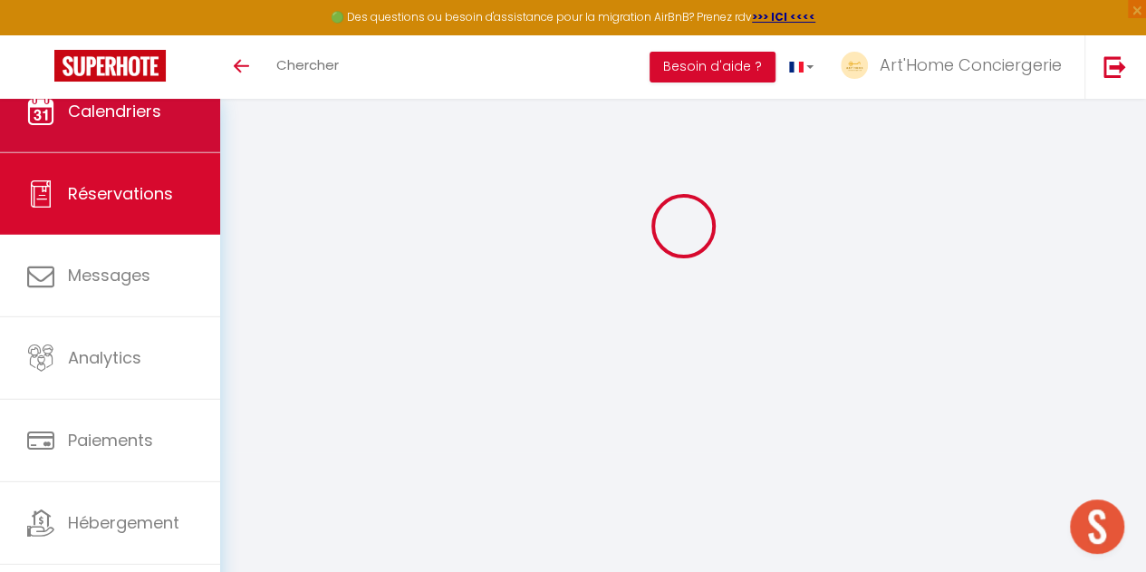
click at [151, 140] on link "Calendriers" at bounding box center [110, 112] width 220 height 82
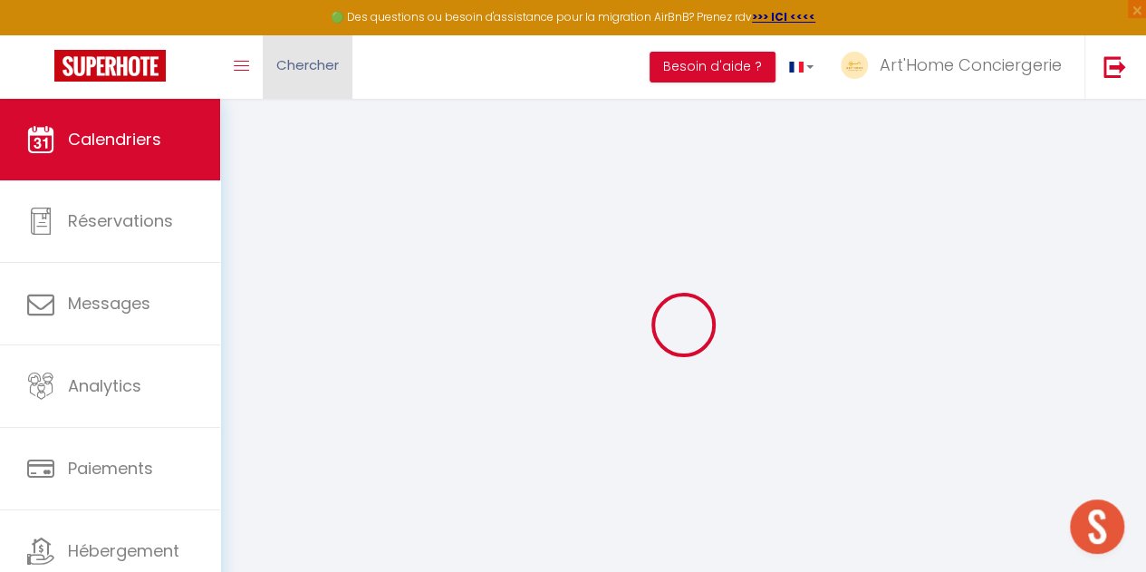
click at [316, 50] on link "Chercher" at bounding box center [308, 66] width 90 height 63
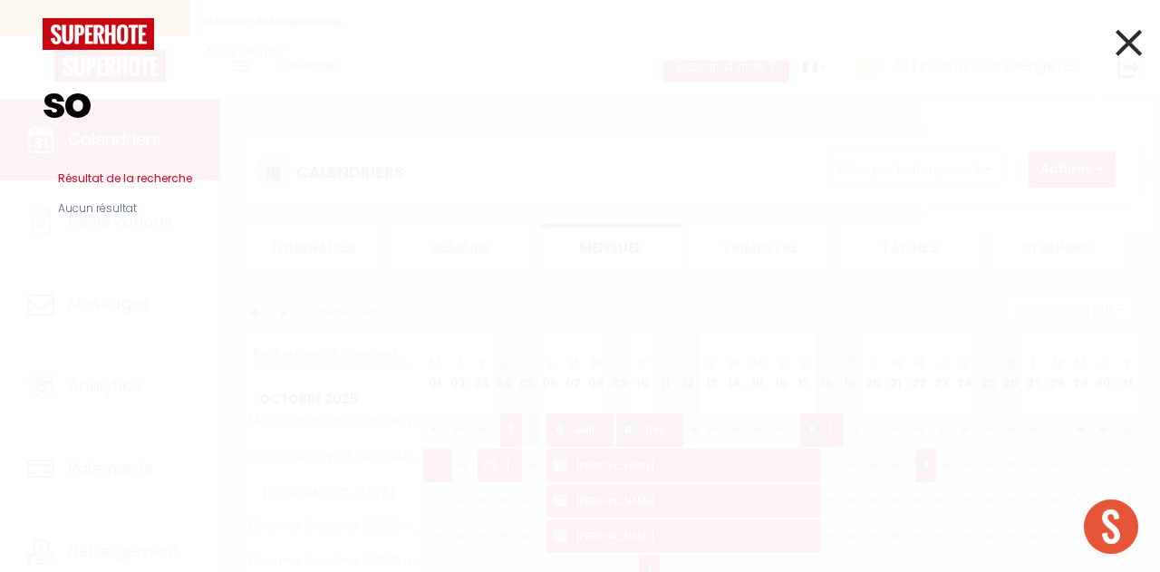
type input "s"
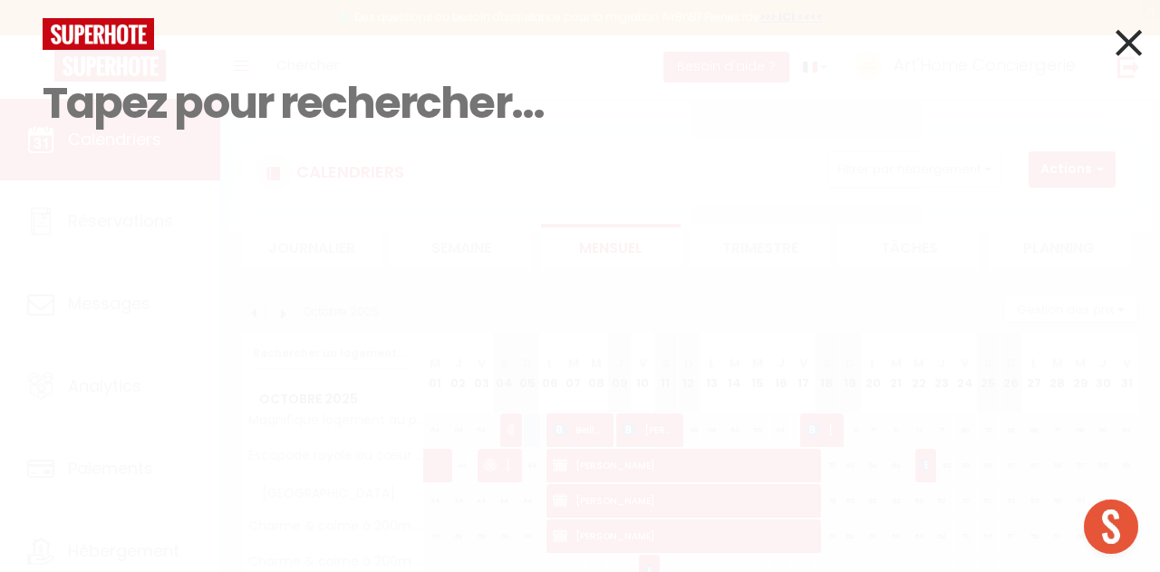
click at [1140, 35] on icon at bounding box center [1128, 42] width 26 height 45
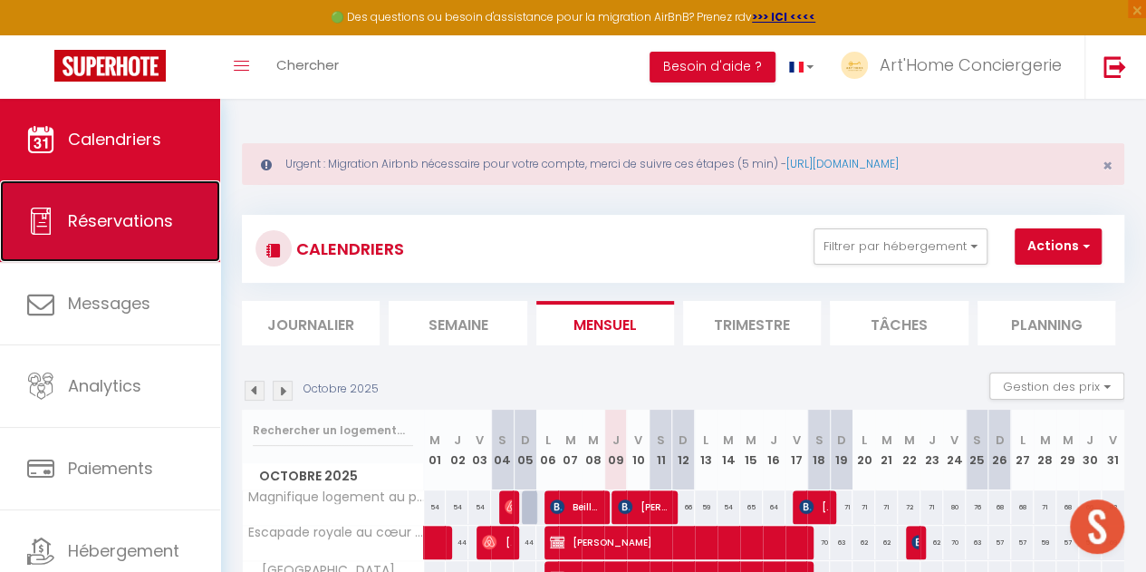
click at [138, 202] on link "Réservations" at bounding box center [110, 221] width 220 height 82
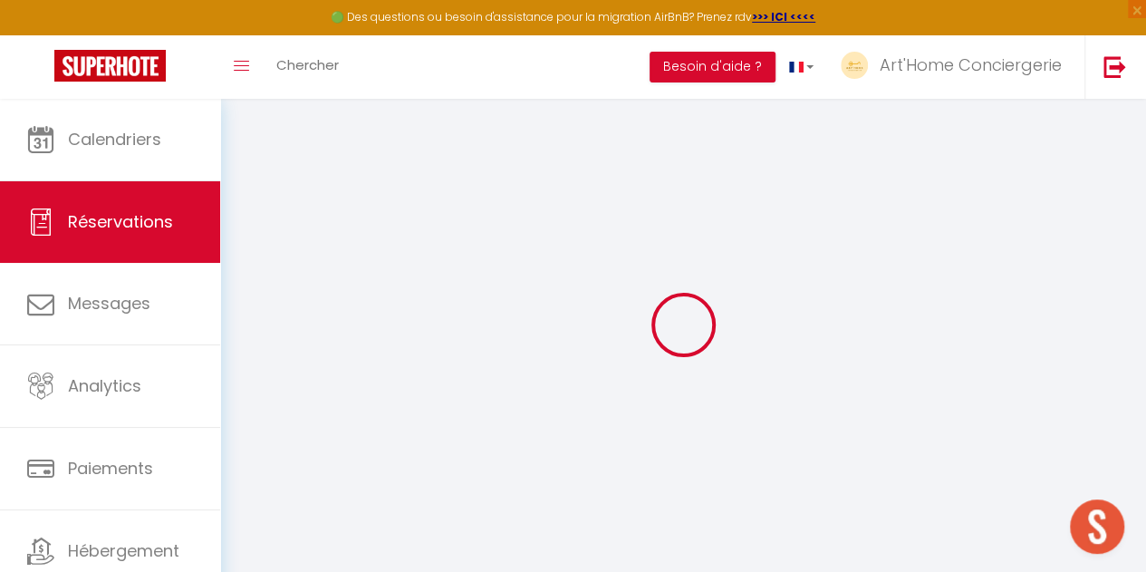
select select "cancelled"
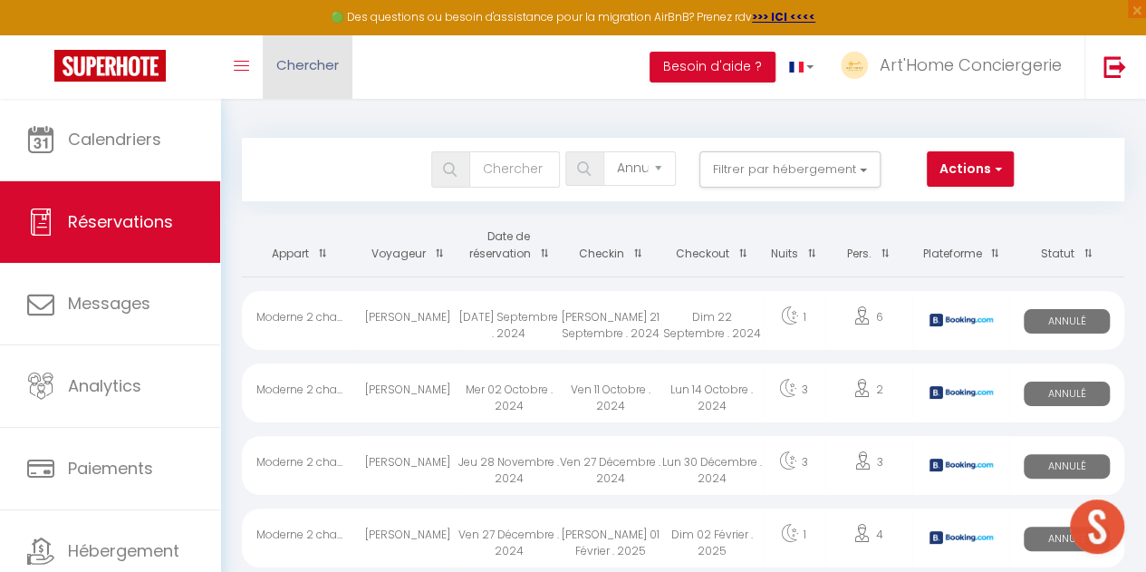
click at [325, 64] on span "Chercher" at bounding box center [307, 64] width 63 height 19
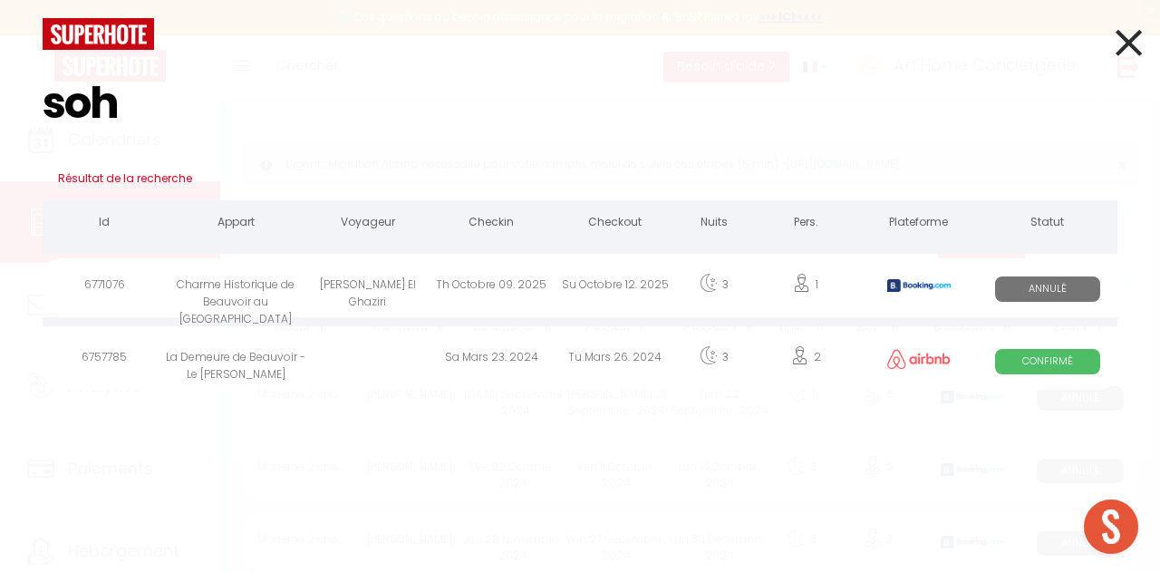
type input "soh"
click at [370, 292] on div "[PERSON_NAME] El Ghaziri" at bounding box center [367, 287] width 123 height 59
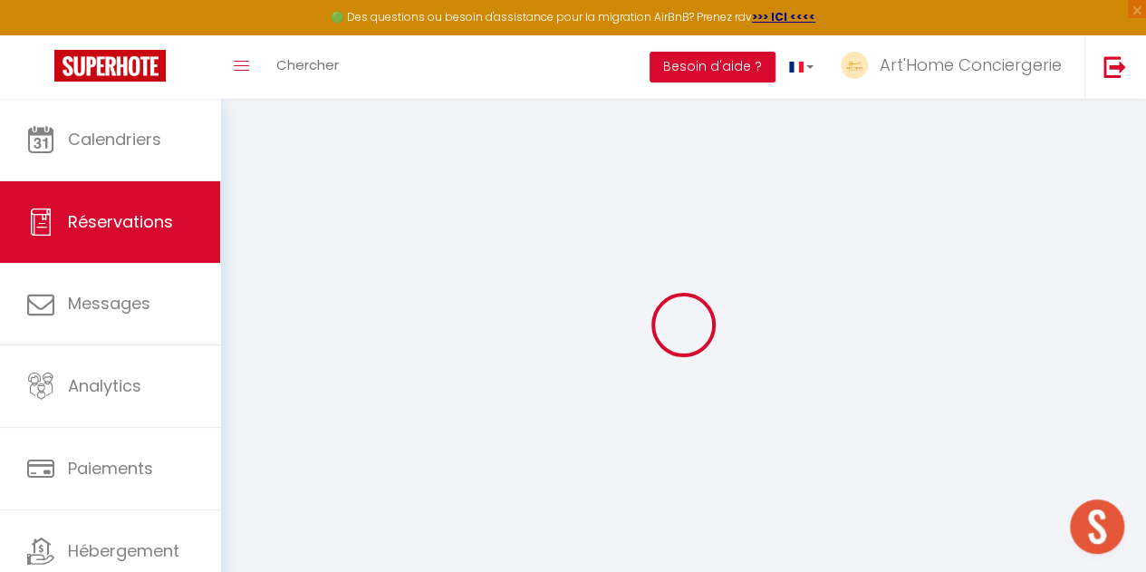
type input "[PERSON_NAME]"
type input "El Ghaziri"
type input "[EMAIL_ADDRESS][DOMAIN_NAME]"
type input "[PERSON_NAME][EMAIL_ADDRESS][DOMAIN_NAME]"
type input "[PHONE_NUMBER]"
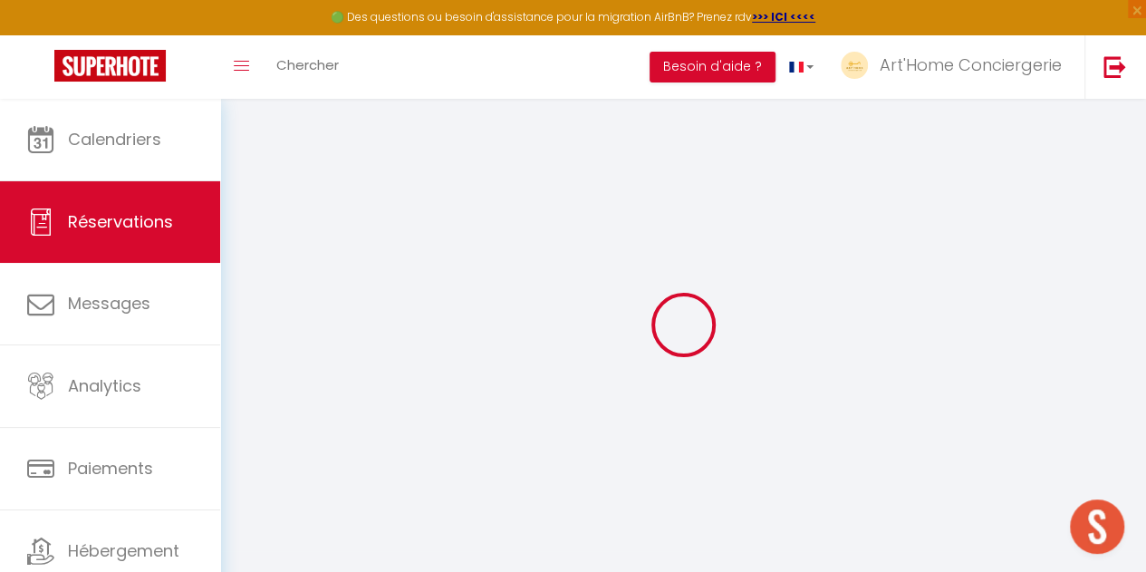
type input "[PHONE_NUMBER]"
type input "."
select select "CH"
type input "113.08"
select select "31309"
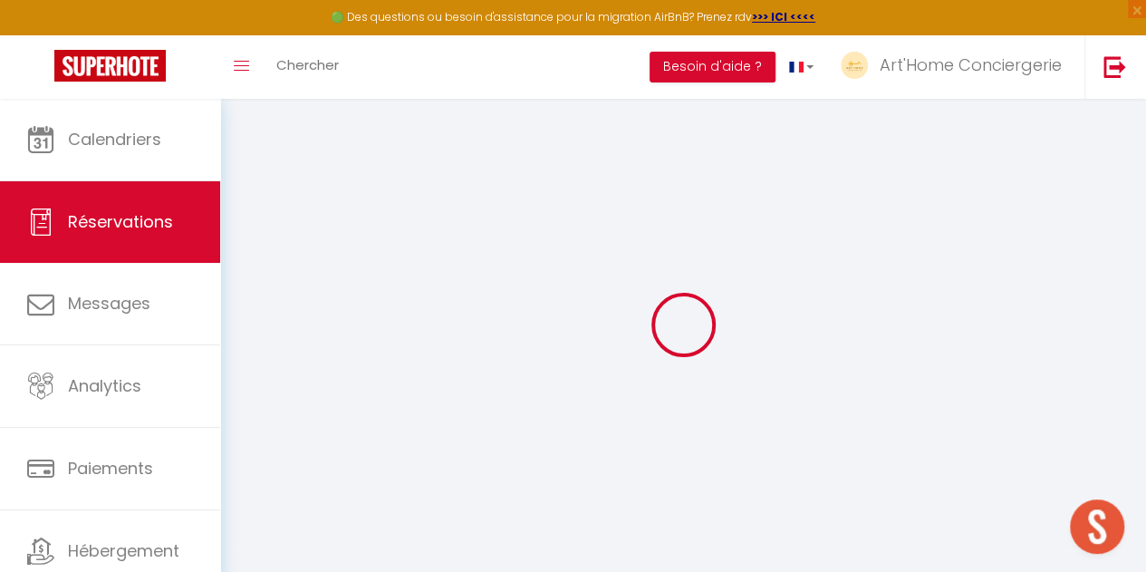
select select "0"
select select
type input "1"
select select "10"
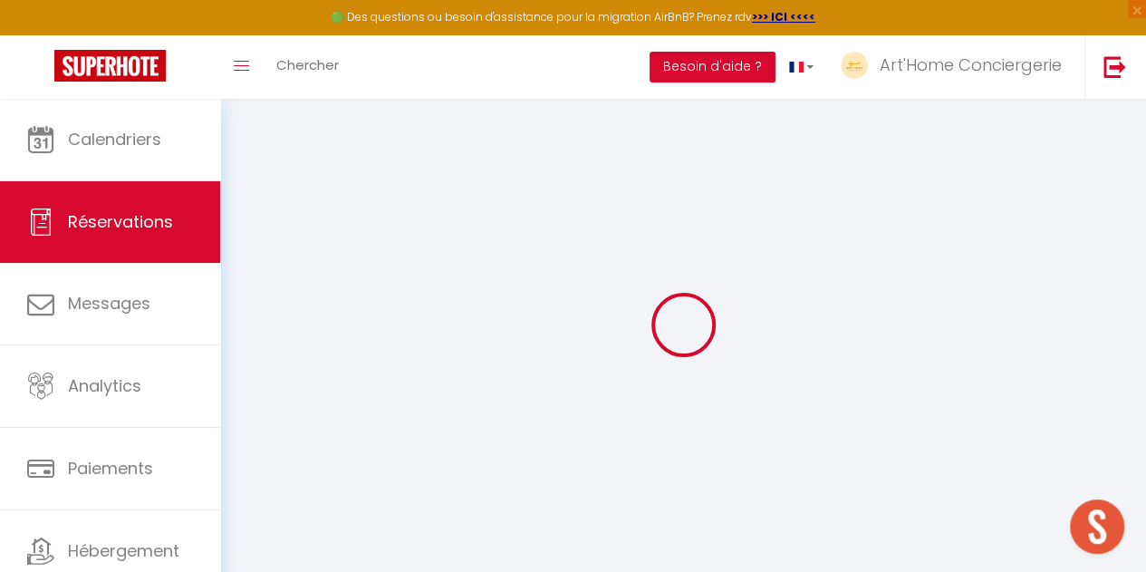
select select "15"
type input "630.18"
checkbox input "false"
type input "655.18"
select select "2"
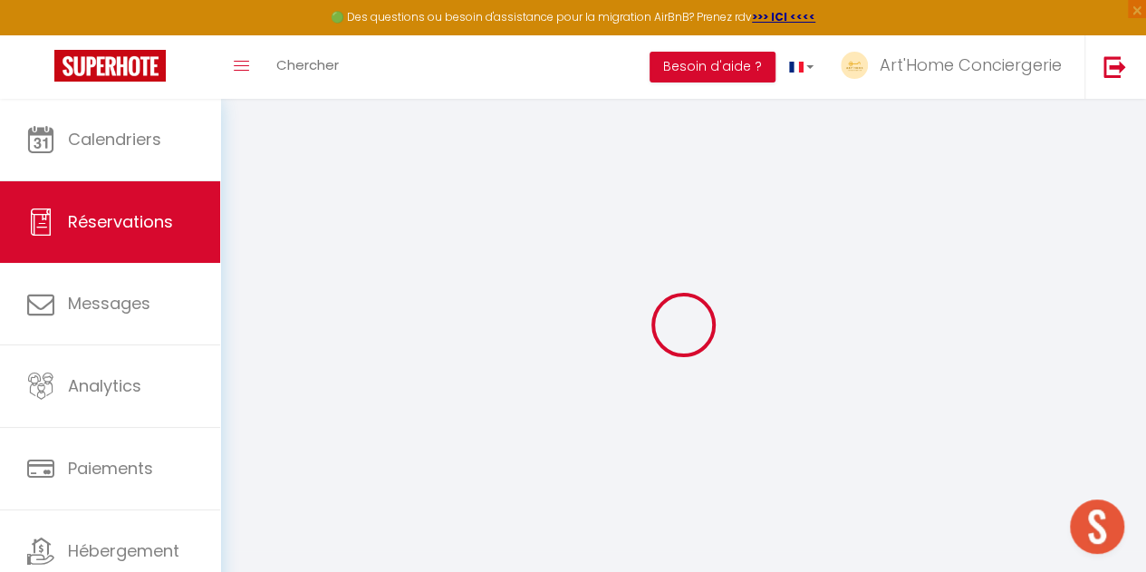
type input "0"
select select
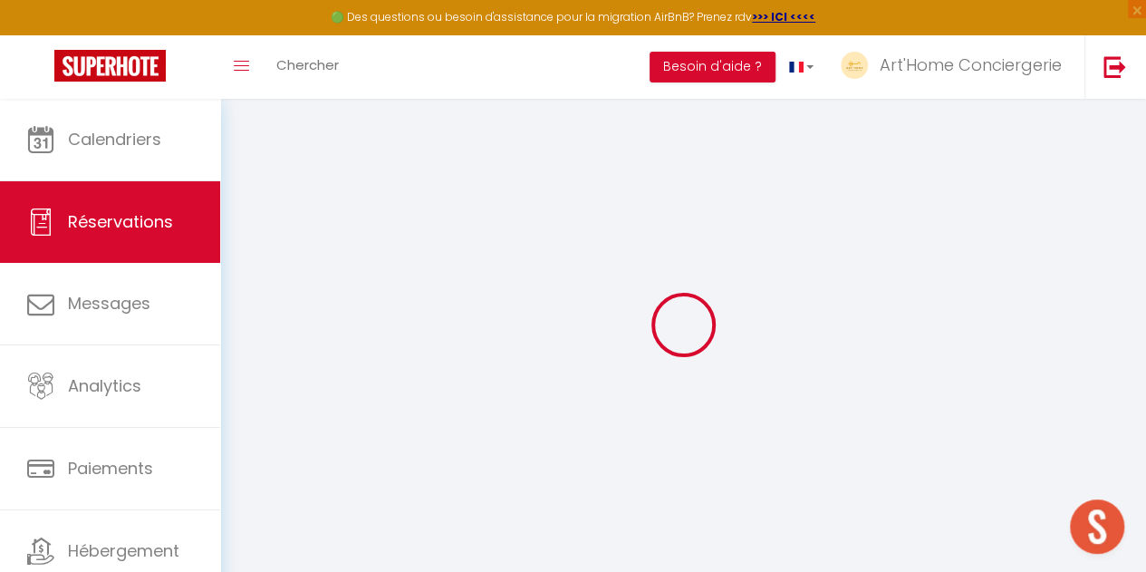
select select "14"
checkbox input "false"
select select
checkbox input "false"
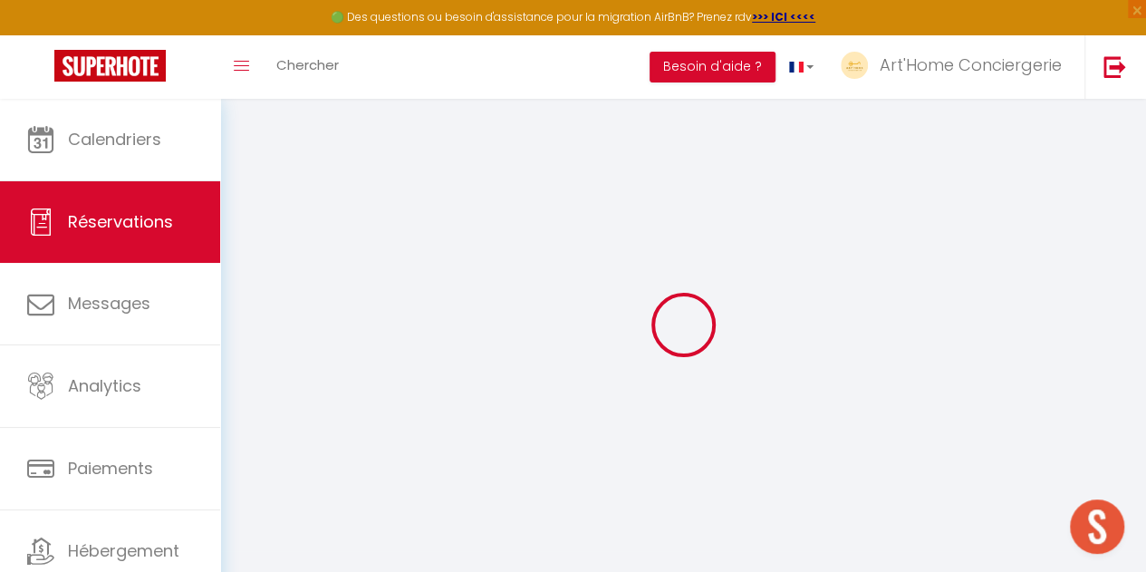
select select
checkbox input "false"
type textarea "Bonjour, simplement pour vous prévenir, j'ai un contretemps et n'arriverai que …"
type \?1 "** THIS RESERVATION HAS BEEN PRE-PAID ** BOOKING NOTE : Payment charge is EUR 9…"
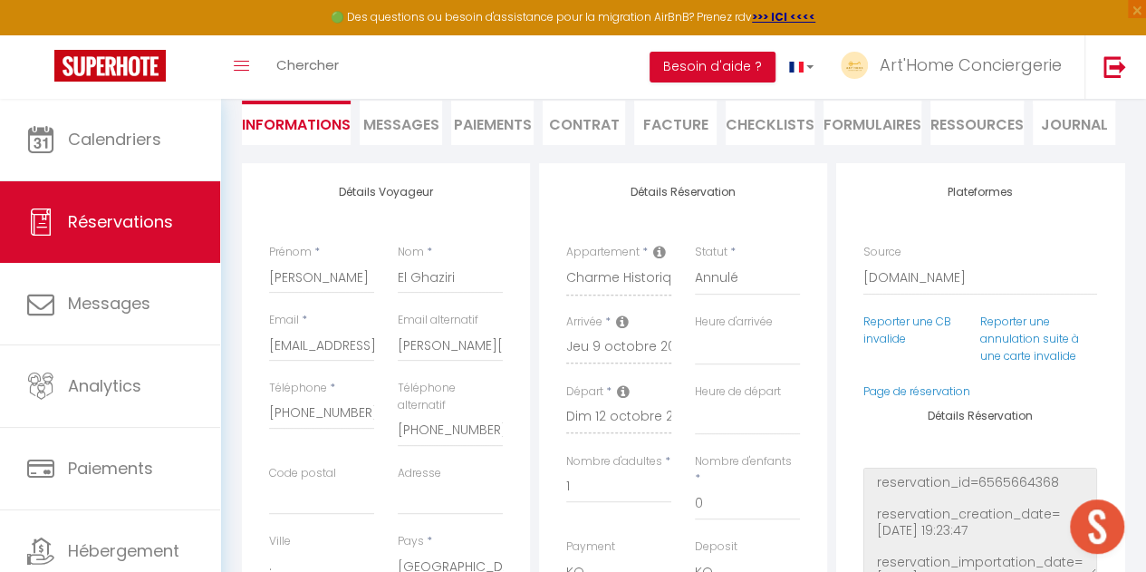
type input "25"
select select
checkbox input "false"
select select "18:00"
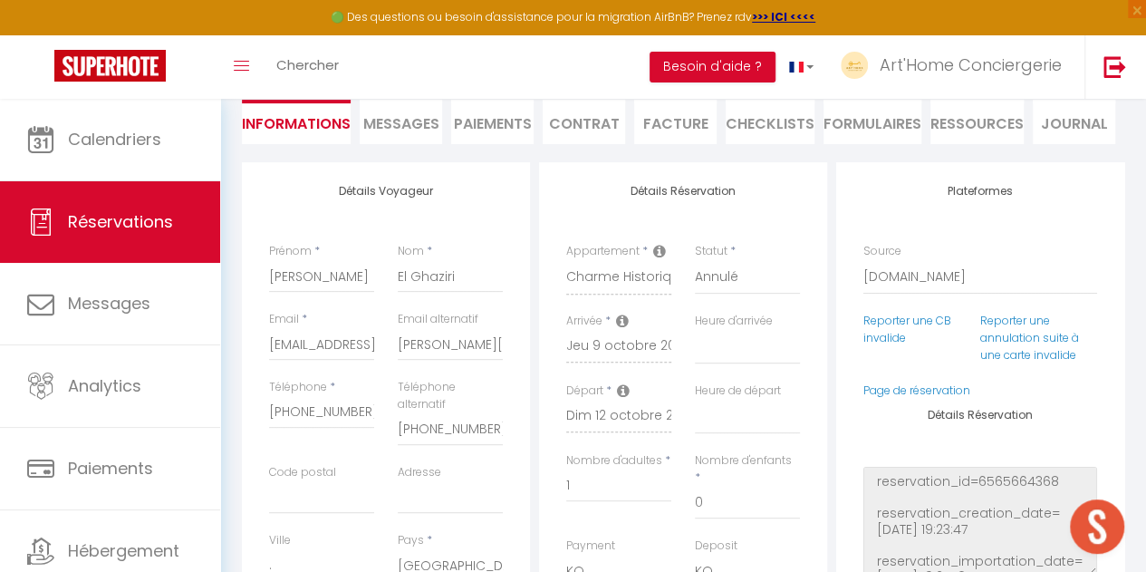
select select "10:30"
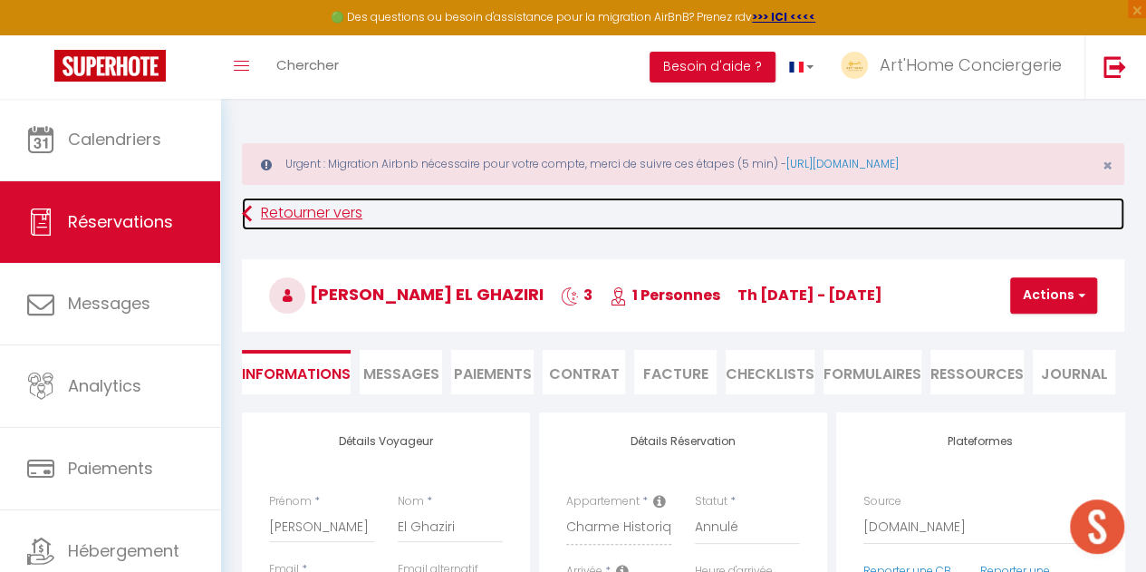
click at [252, 200] on link "Retourner vers" at bounding box center [683, 214] width 882 height 33
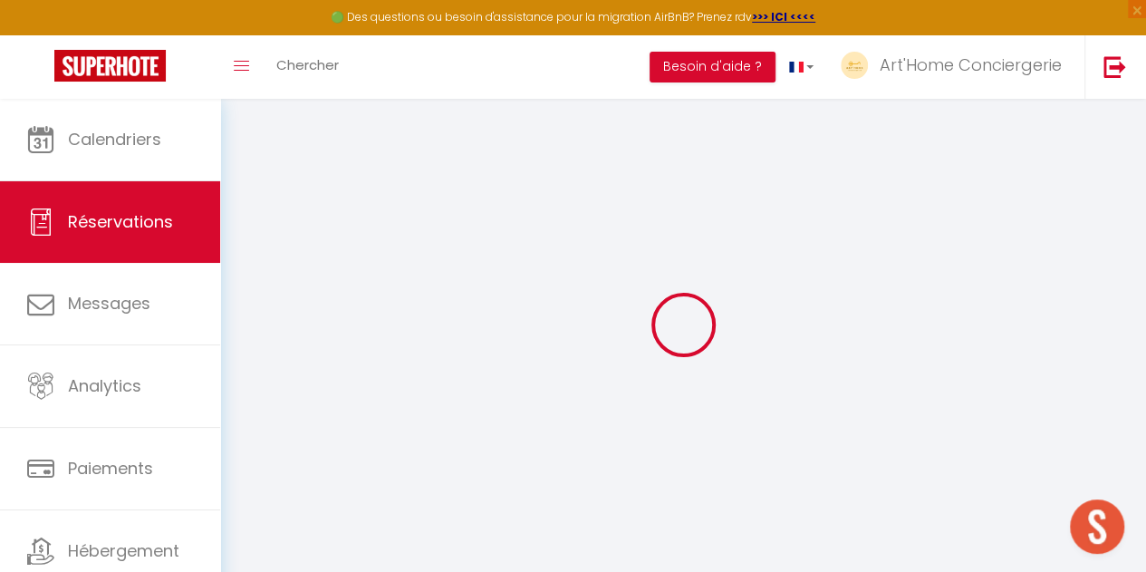
select select "cancelled"
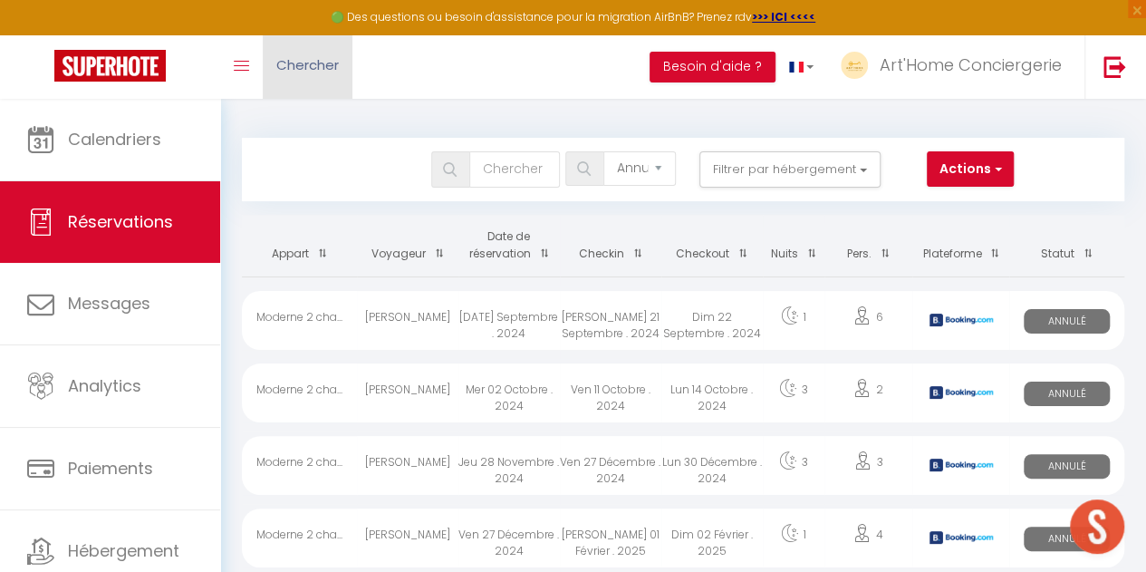
click at [298, 72] on span "Chercher" at bounding box center [307, 64] width 63 height 19
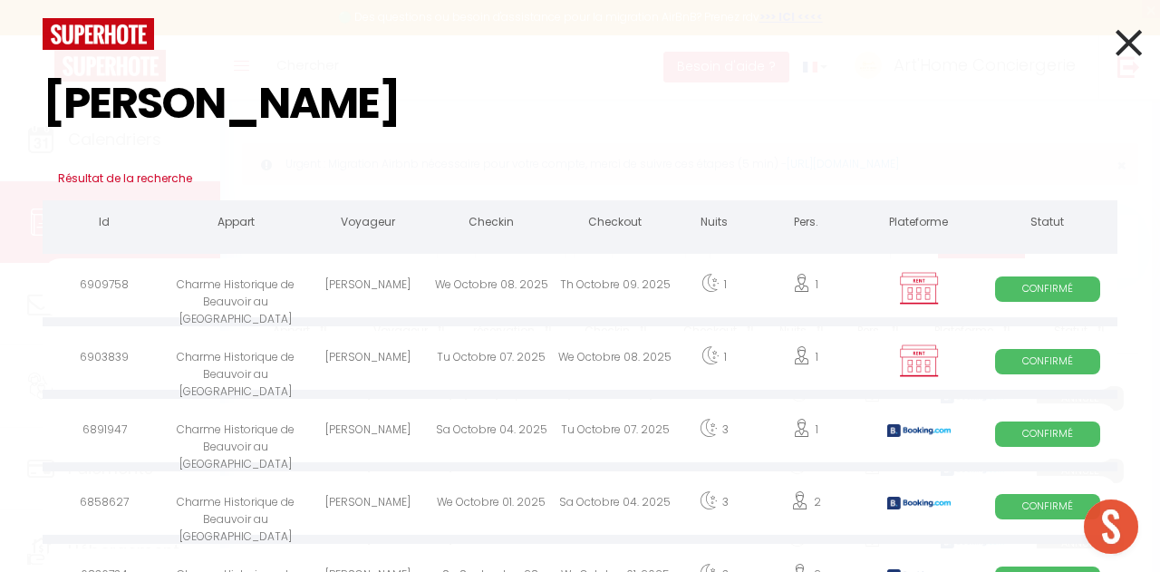
type input "[PERSON_NAME]"
click at [333, 289] on div "[PERSON_NAME]" at bounding box center [367, 287] width 123 height 59
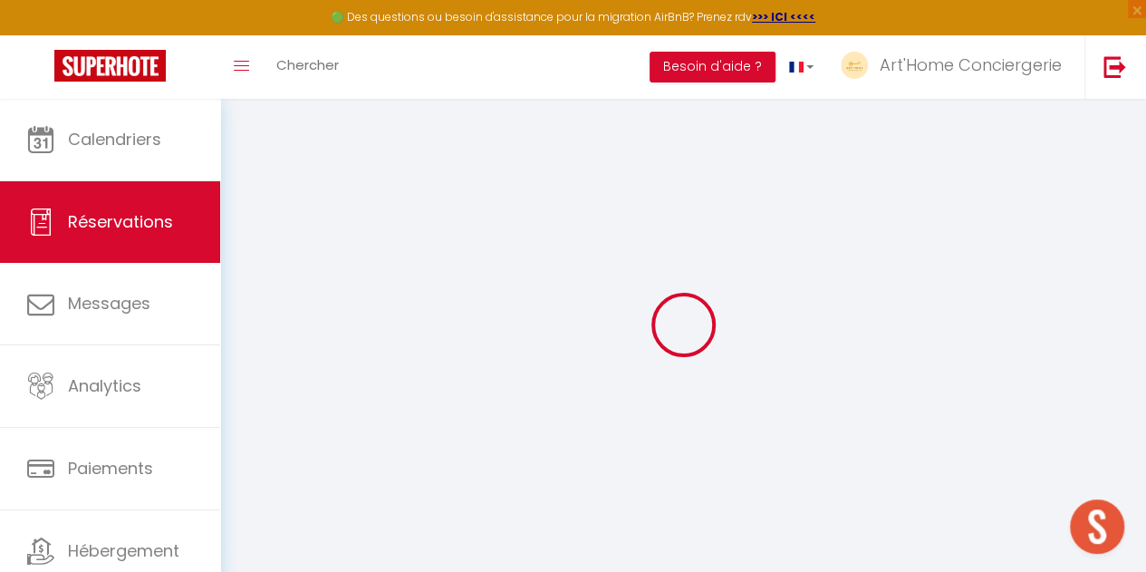
type input "[PERSON_NAME]"
type input "[EMAIL_ADDRESS][DOMAIN_NAME]"
type input "[PHONE_NUMBER]"
select select "FR"
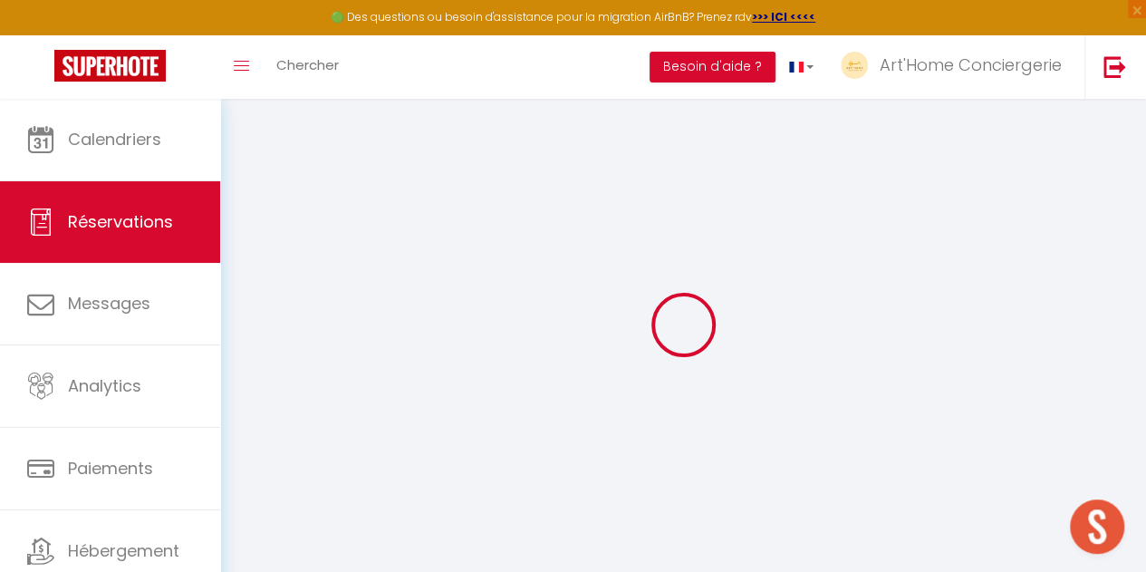
select select "31309"
select select "1"
type input "Mer 08 Octobre 2025"
select select
type input "Jeu 09 Octobre 2025"
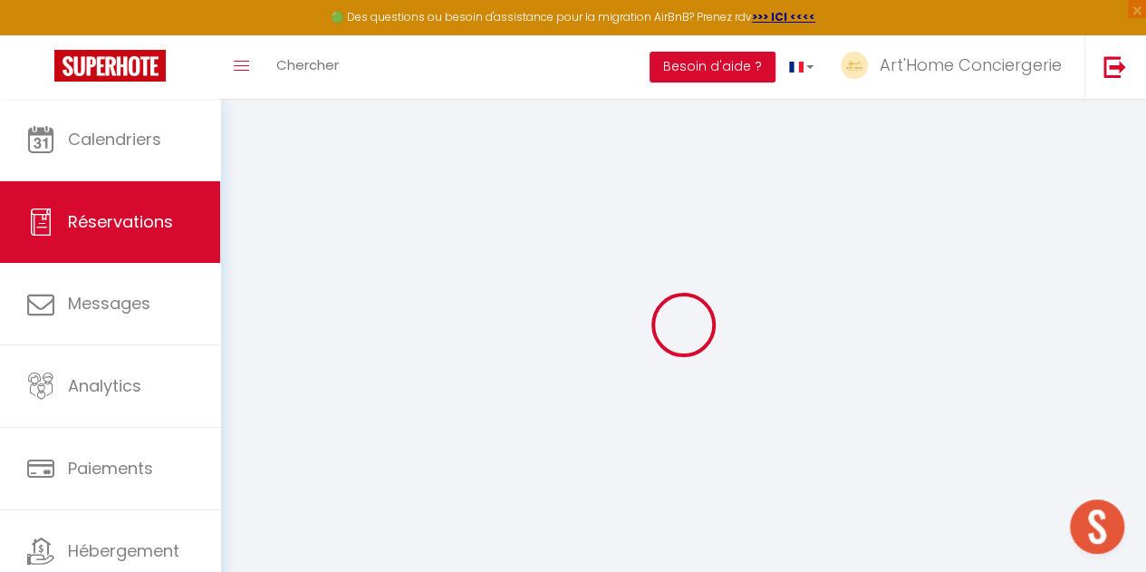
select select
type input "1"
select select "12"
select select
type input "63"
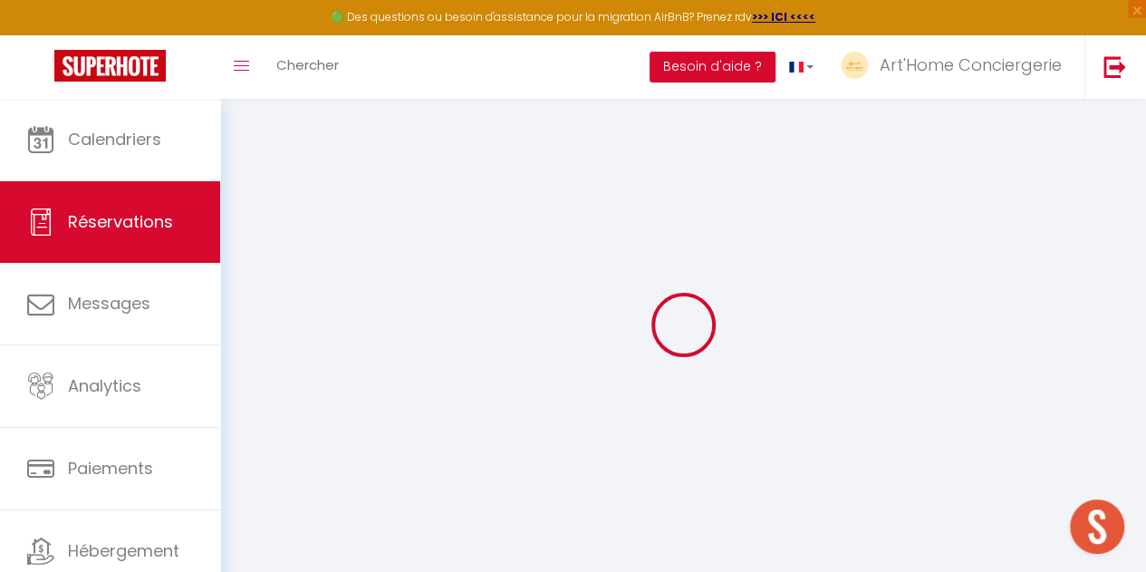
checkbox input "false"
type input "0"
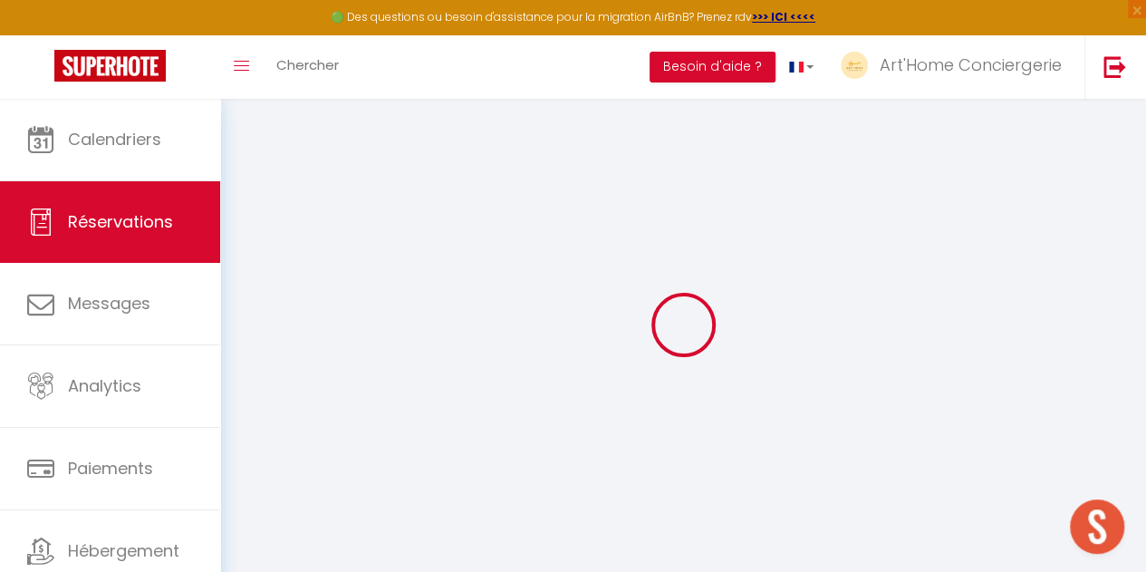
select select
select select "14"
checkbox input "false"
select select
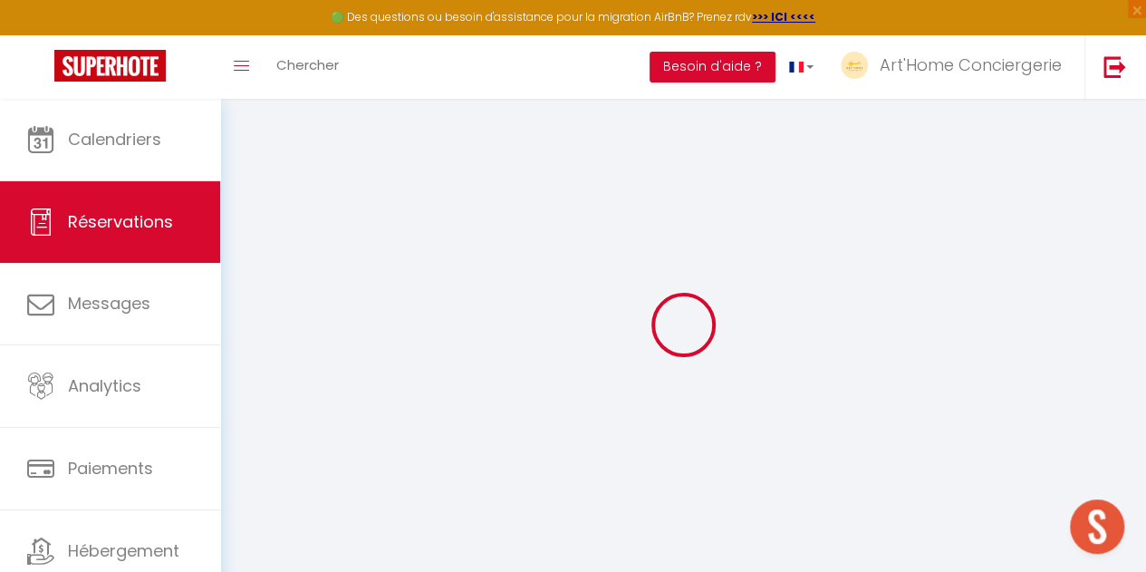
select select
checkbox input "false"
select select
checkbox input "false"
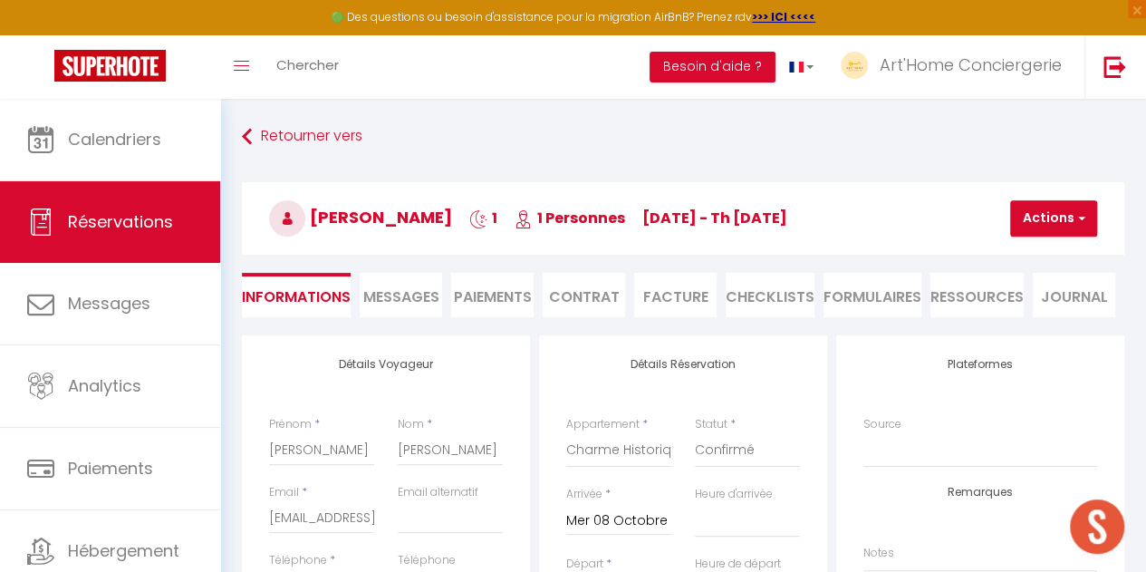
select select
checkbox input "false"
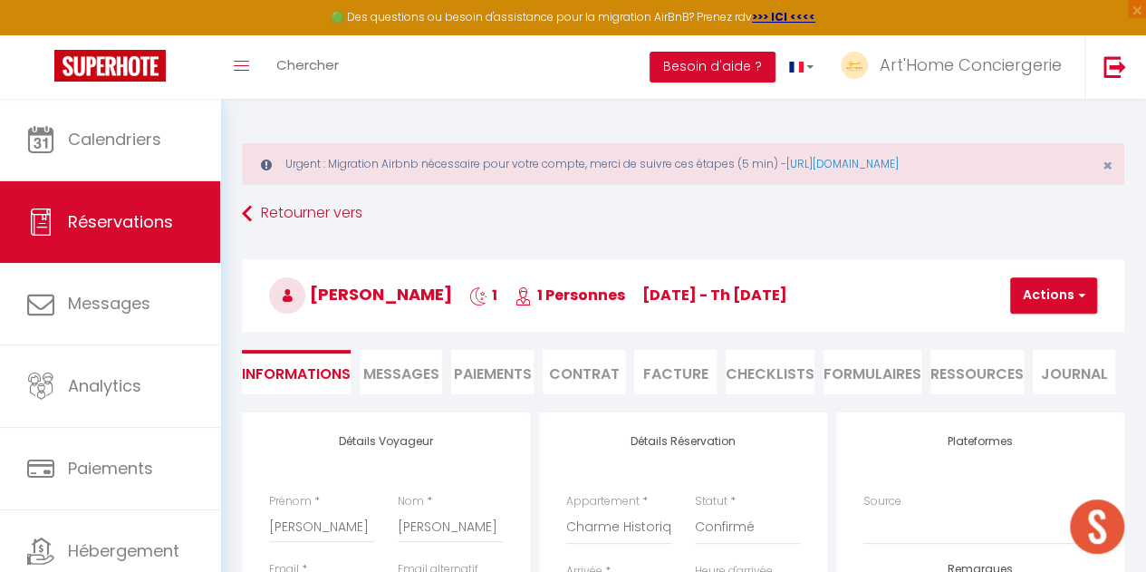
select select
checkbox input "false"
select select
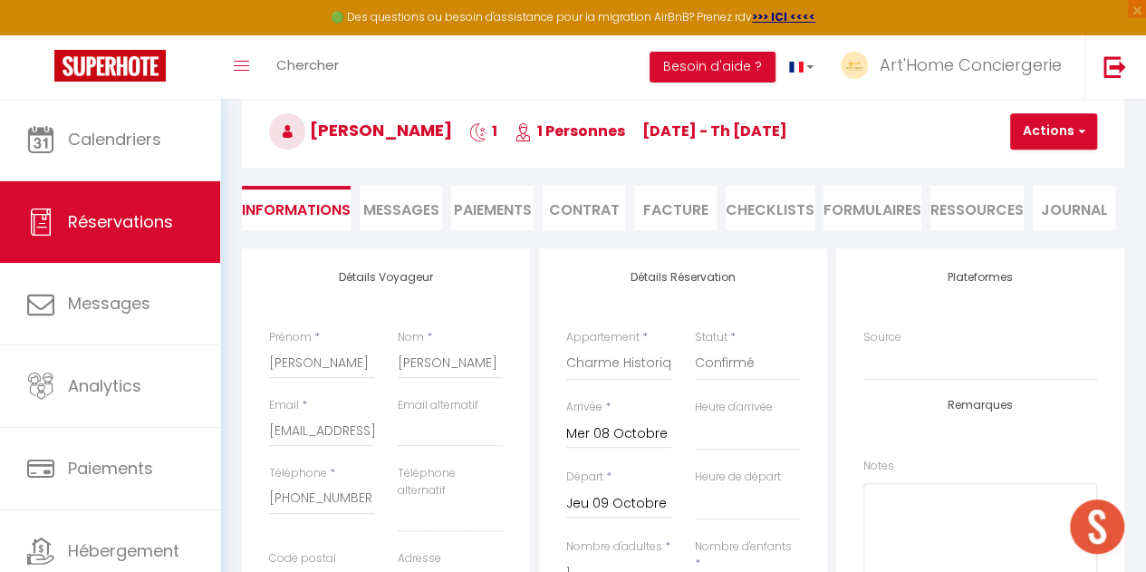
scroll to position [163, 0]
click at [489, 209] on li "Paiements" at bounding box center [492, 209] width 82 height 44
select select
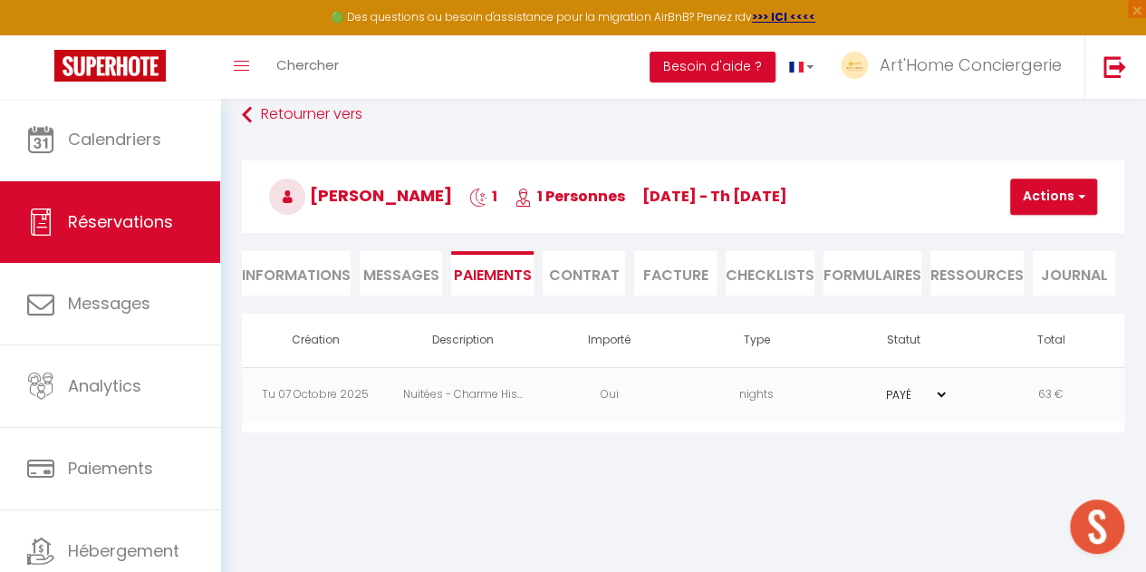
scroll to position [99, 0]
click at [323, 265] on li "Informations" at bounding box center [296, 273] width 109 height 44
select select
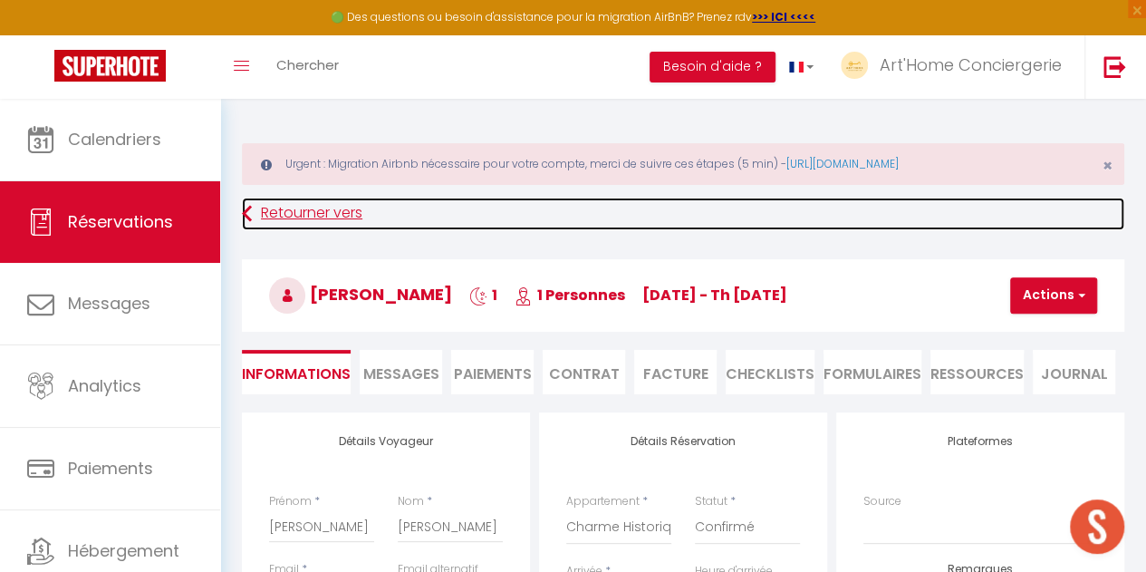
click at [312, 222] on link "Retourner vers" at bounding box center [683, 214] width 882 height 33
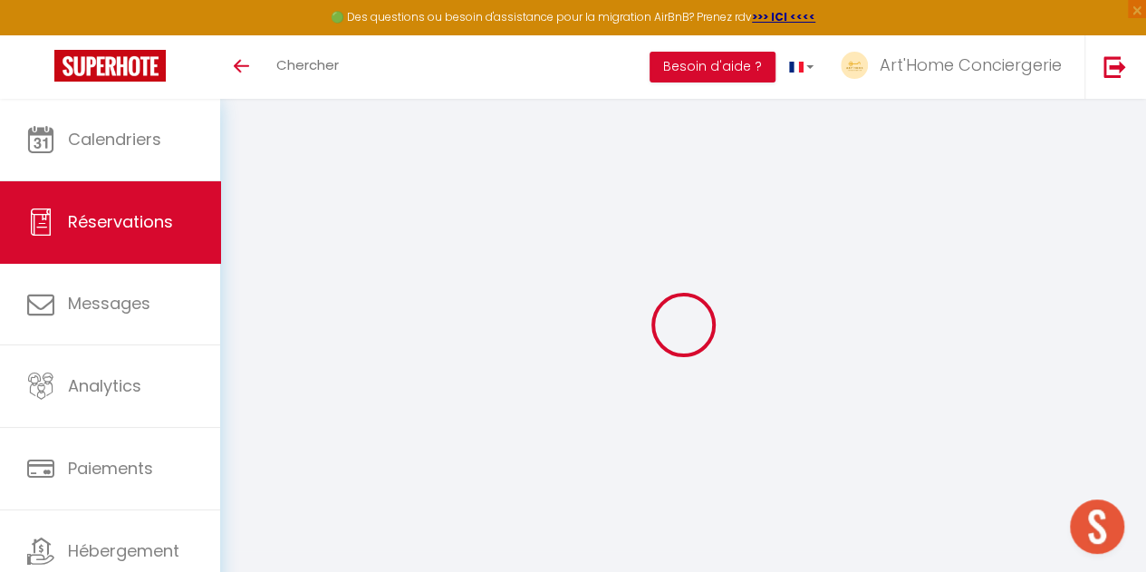
select select
checkbox input "false"
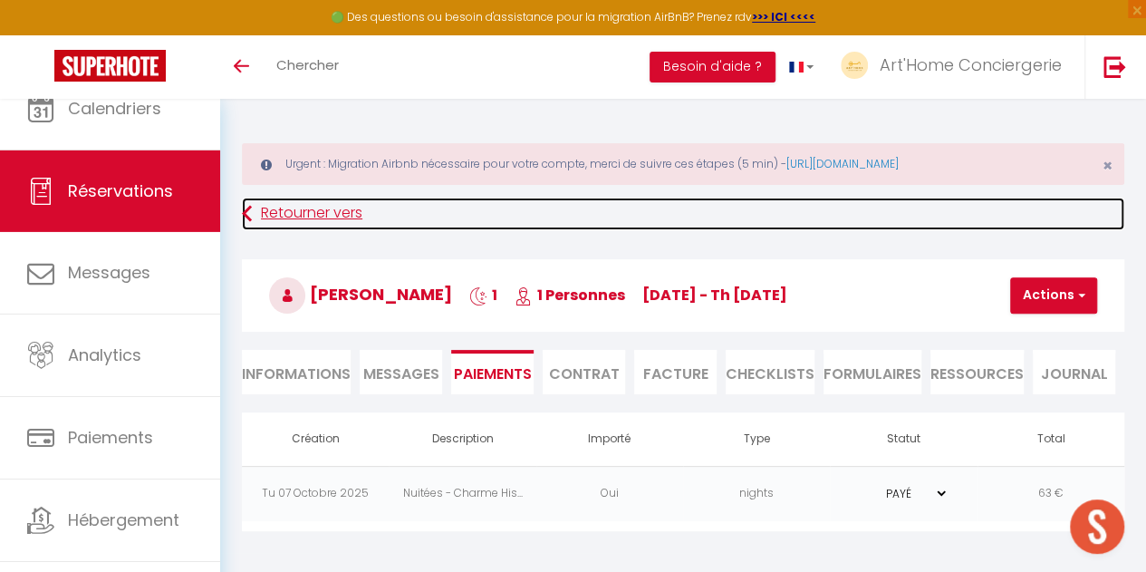
click at [304, 204] on link "Retourner vers" at bounding box center [683, 214] width 882 height 33
select select
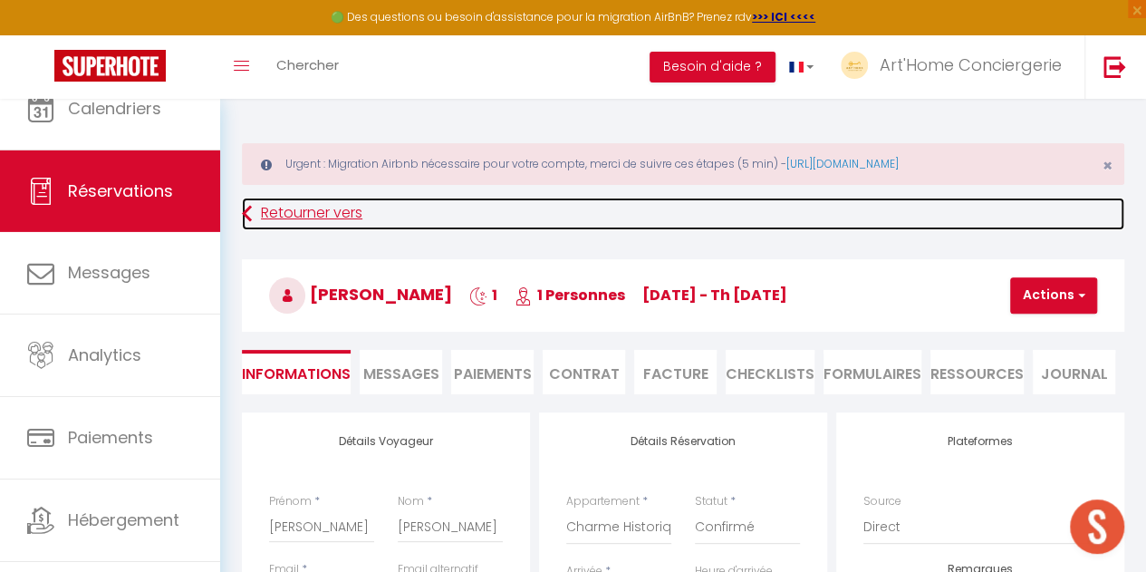
click at [301, 220] on link "Retourner vers" at bounding box center [683, 214] width 882 height 33
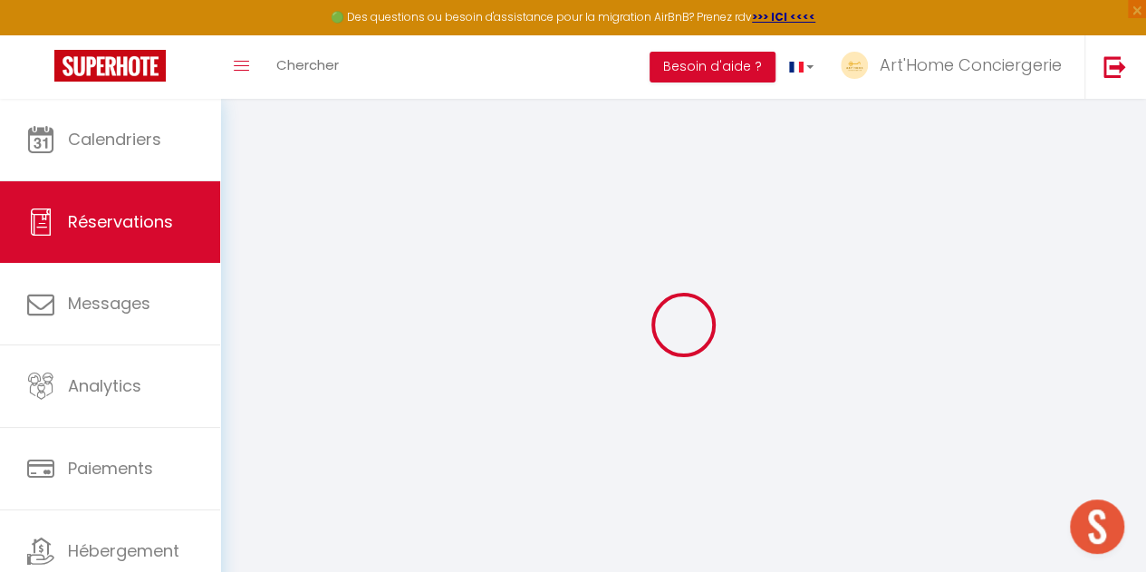
select select "cancelled"
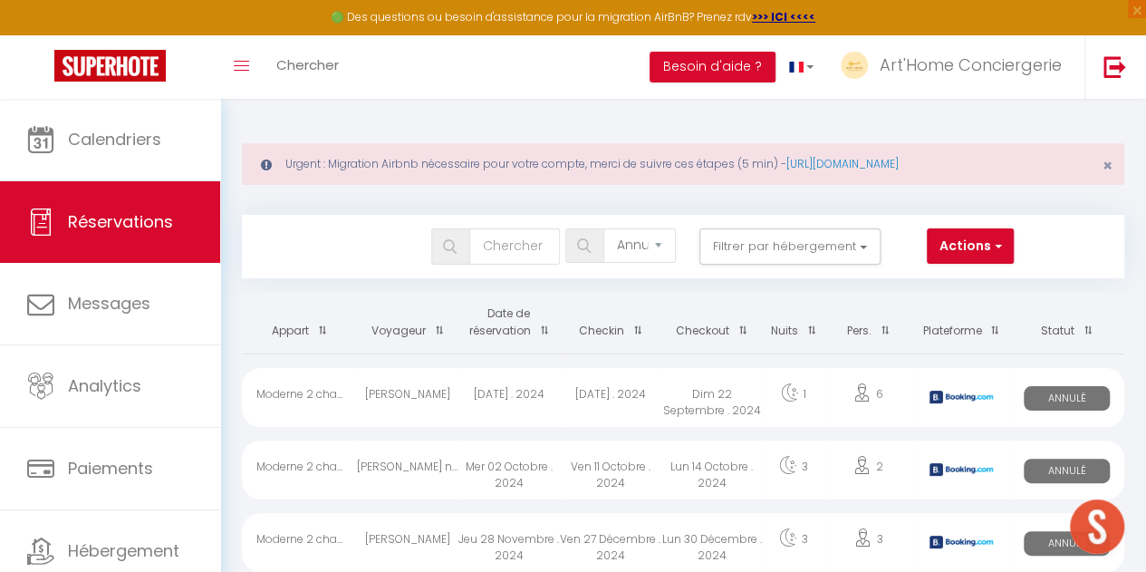
click at [477, 275] on div "Bookings Tous les statuts Annulé Confirmé Non Confirmé Tout sauf annulé No Show…" at bounding box center [683, 246] width 882 height 63
